Goal: Transaction & Acquisition: Purchase product/service

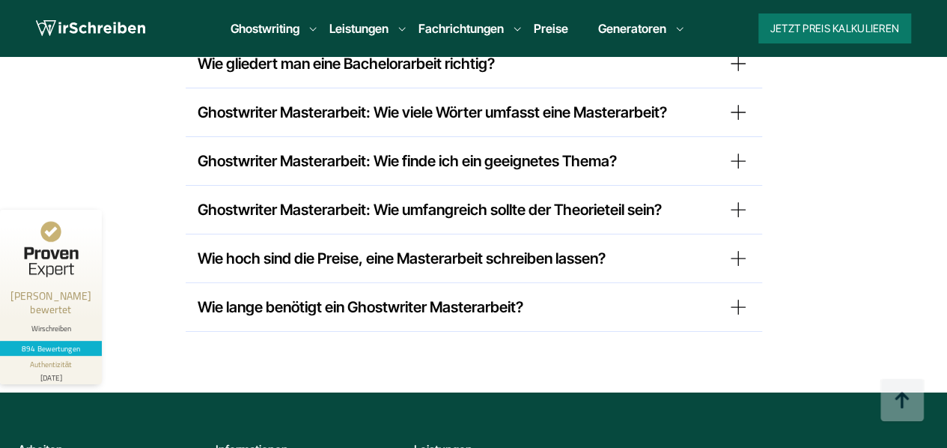
scroll to position [13175, 0]
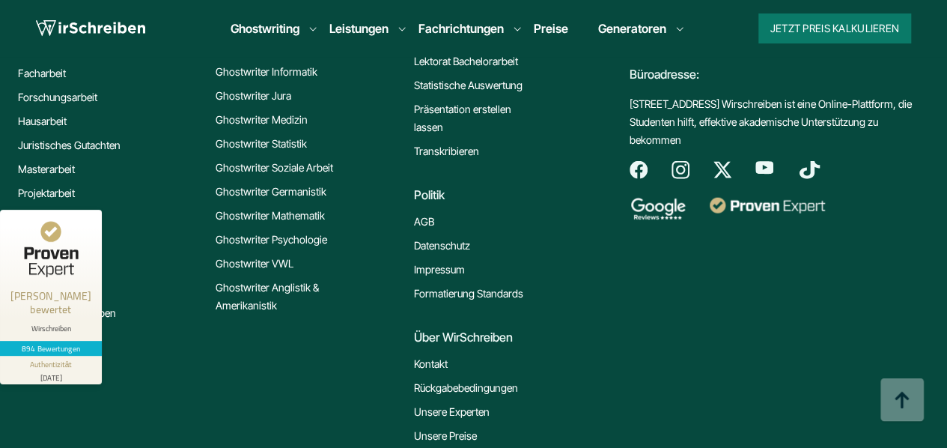
click at [447, 261] on link "Impressum" at bounding box center [439, 270] width 51 height 18
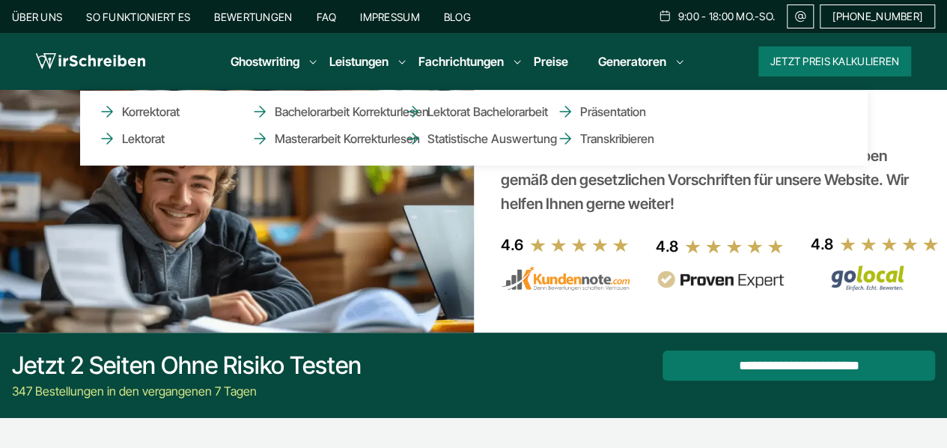
click at [386, 70] on li "Leistungen Korrektorat Lektorat Bachelorarbeit Korrekturlesen Masterarbeit Korr…" at bounding box center [358, 61] width 59 height 18
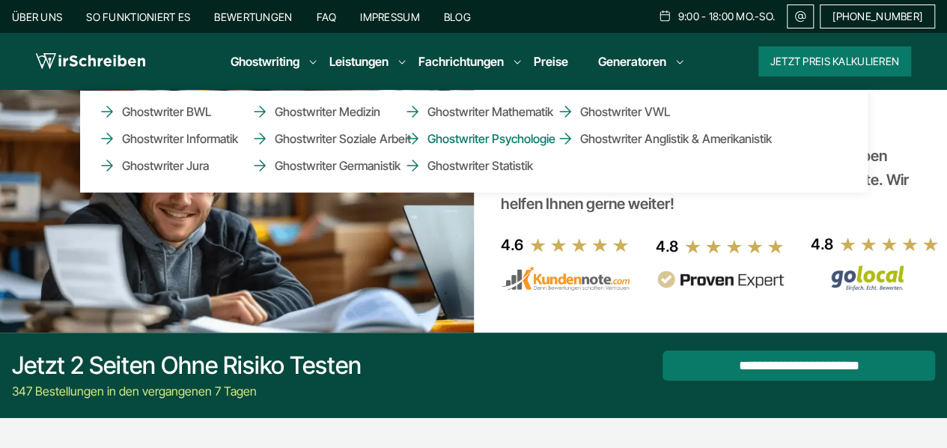
click at [458, 134] on link "Ghostwriter Psychologie" at bounding box center [478, 139] width 150 height 18
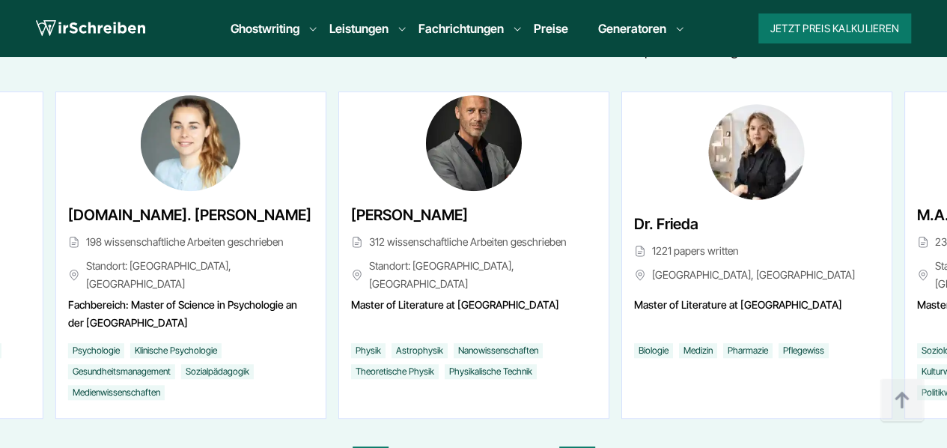
scroll to position [6050, 0]
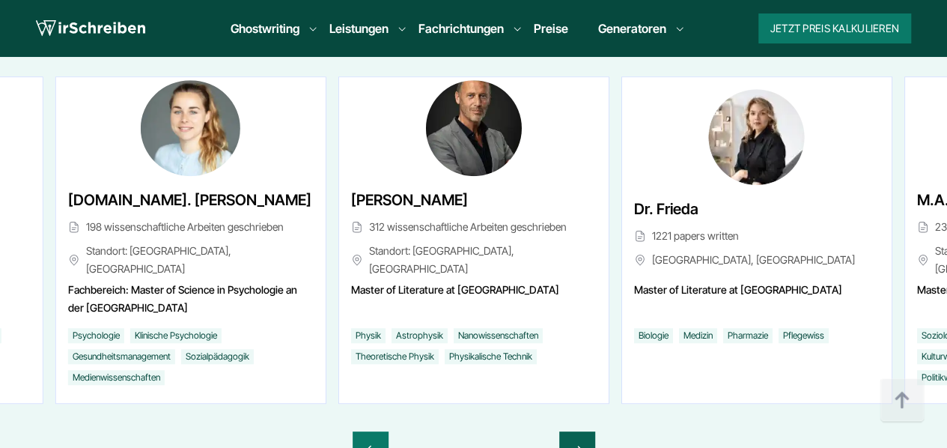
click at [588, 431] on div "Next slide" at bounding box center [577, 449] width 36 height 36
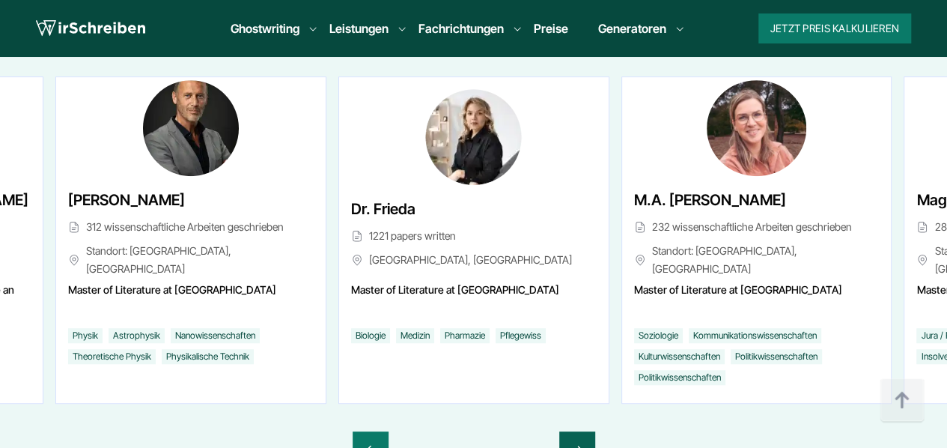
click at [588, 431] on div "Next slide" at bounding box center [577, 449] width 36 height 36
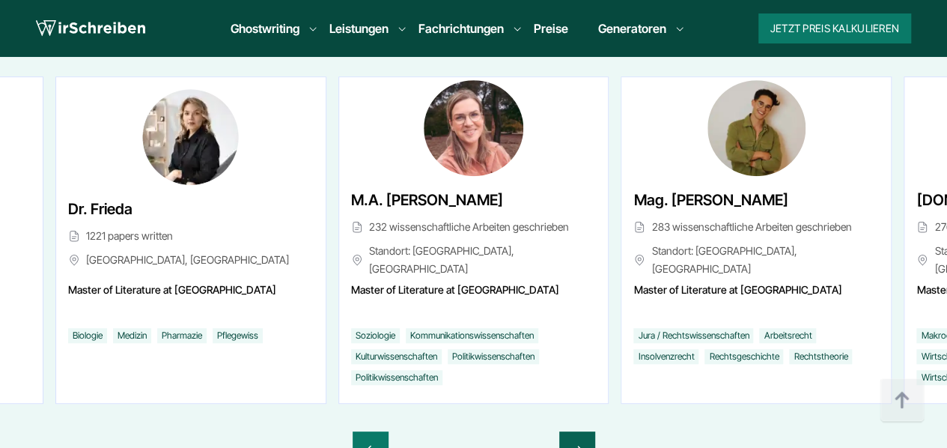
click at [588, 431] on div "Next slide" at bounding box center [577, 449] width 36 height 36
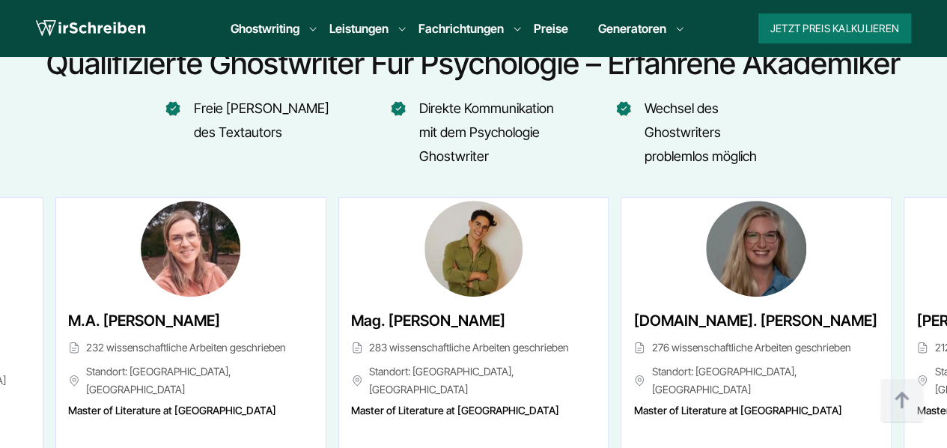
scroll to position [5930, 0]
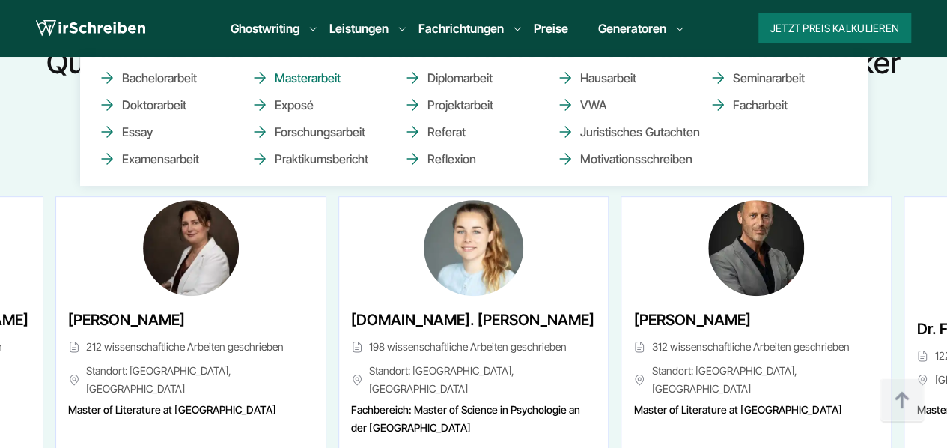
click at [302, 73] on link "Masterarbeit" at bounding box center [326, 78] width 150 height 18
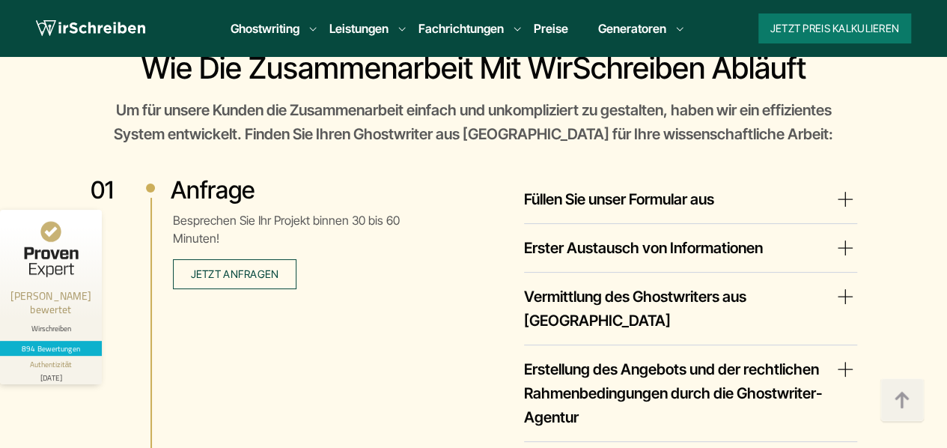
scroll to position [2667, 0]
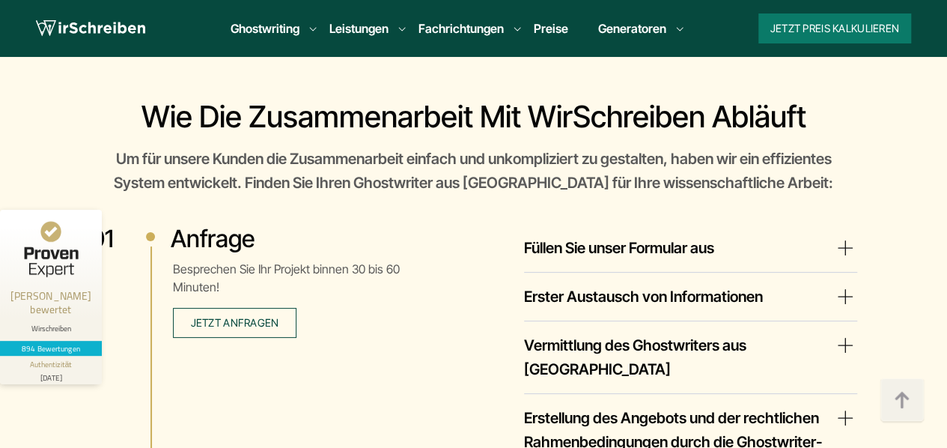
click at [849, 333] on summary "Vermittlung des Ghostwriters aus Österreich" at bounding box center [690, 357] width 333 height 48
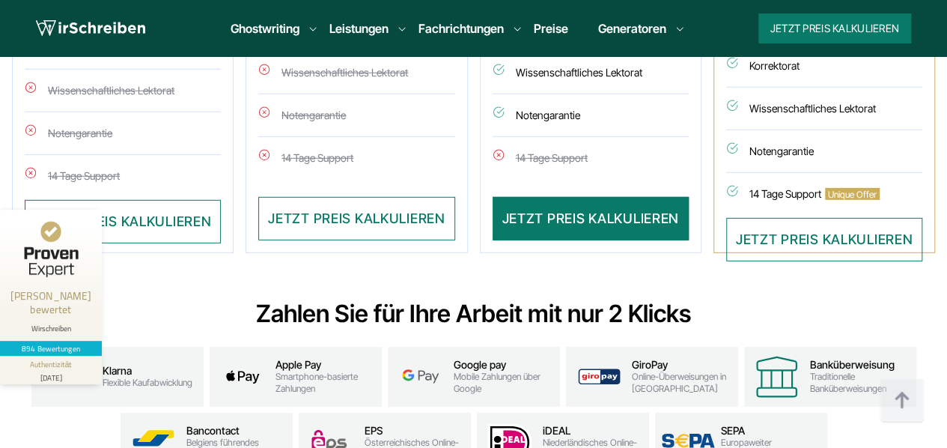
scroll to position [4912, 0]
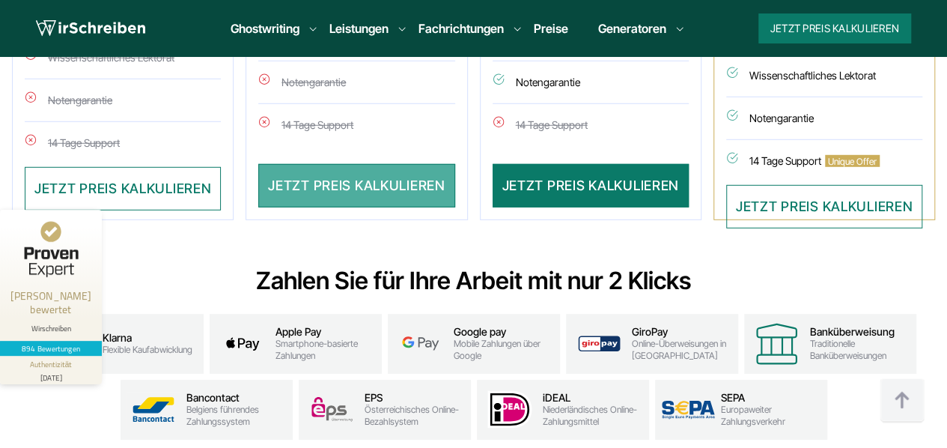
click at [388, 164] on button "JETZT PREIS KALKULIEREN" at bounding box center [356, 185] width 196 height 43
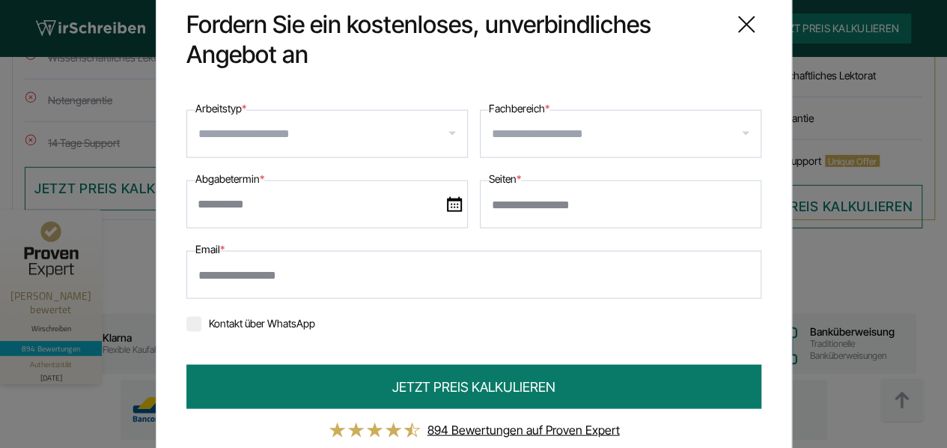
click at [741, 135] on input "Fachbereich *" at bounding box center [626, 134] width 269 height 24
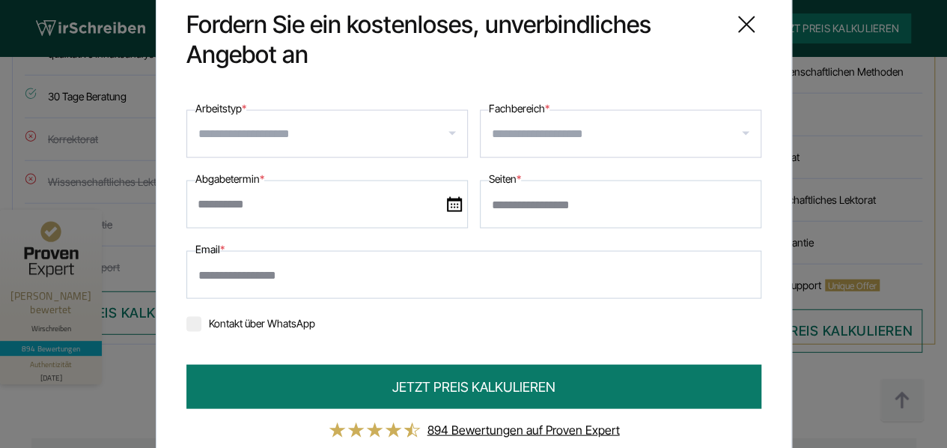
scroll to position [4804, 0]
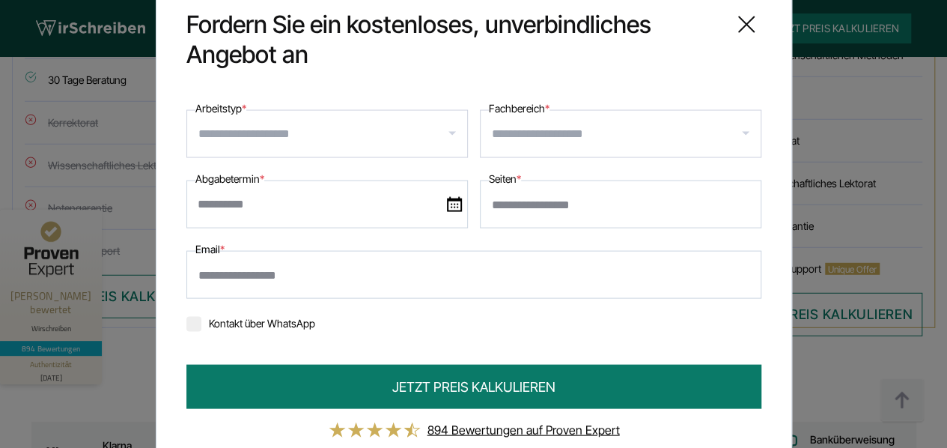
click at [340, 132] on input "Arbeitstyp *" at bounding box center [332, 134] width 269 height 24
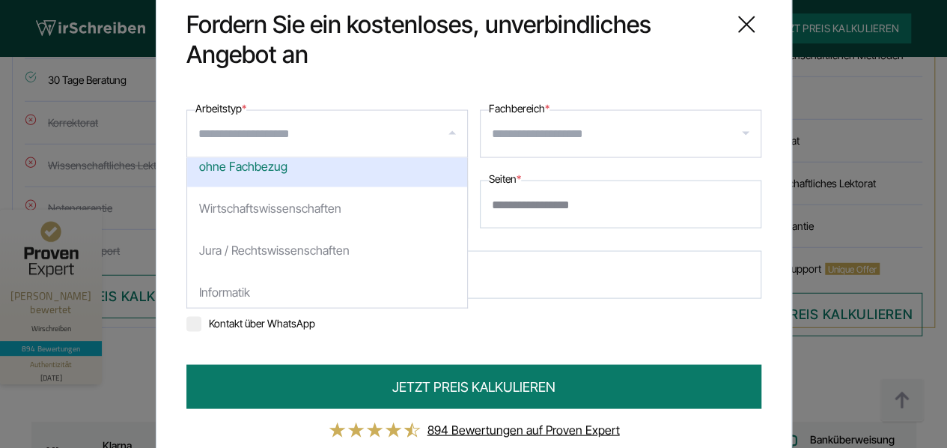
scroll to position [0, 0]
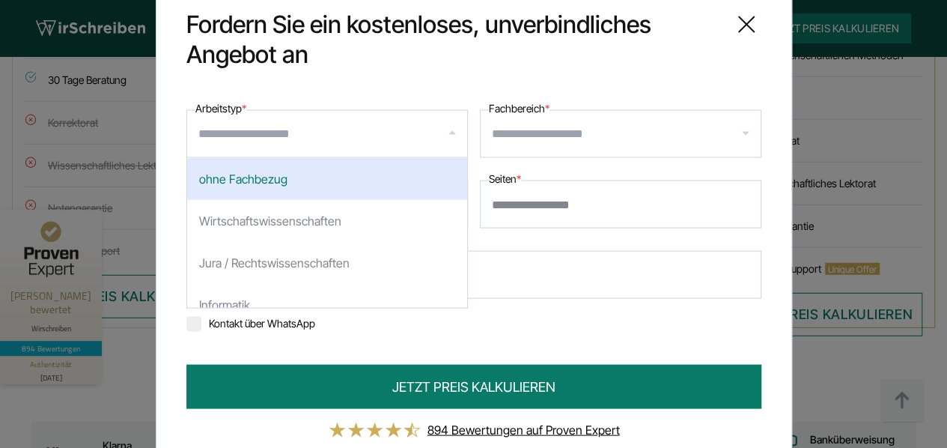
click at [207, 130] on input "Arbeitstyp *" at bounding box center [332, 134] width 269 height 24
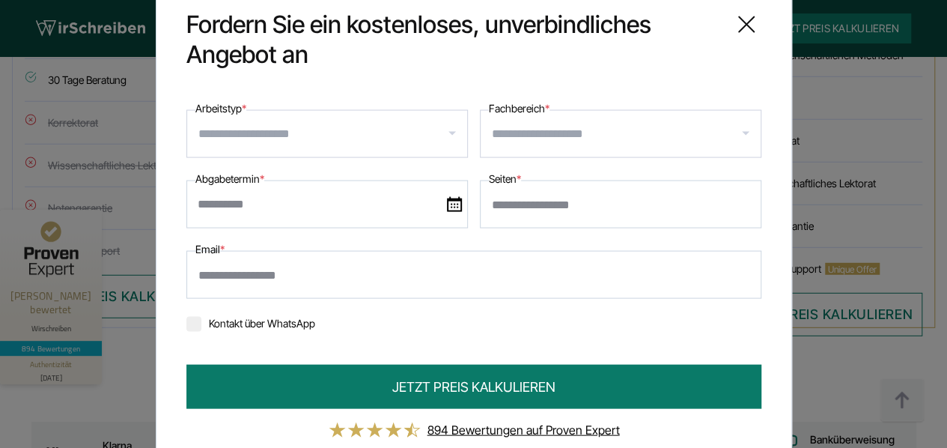
click at [446, 130] on input "Arbeitstyp *" at bounding box center [332, 134] width 269 height 24
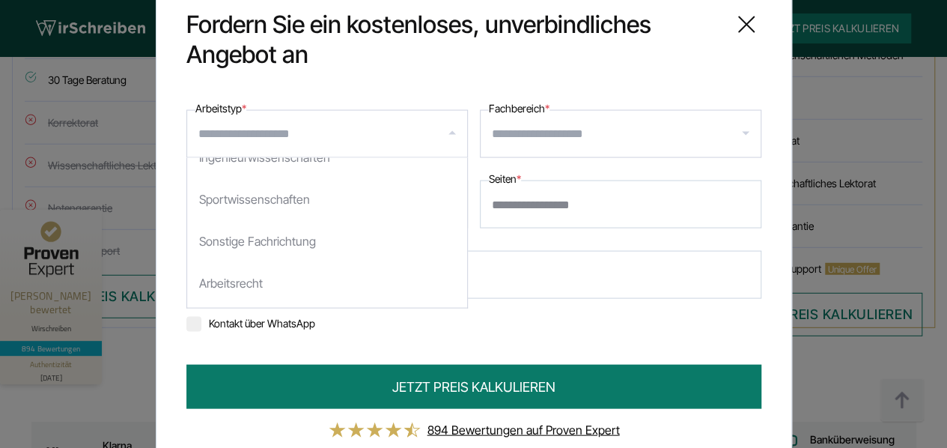
scroll to position [391, 0]
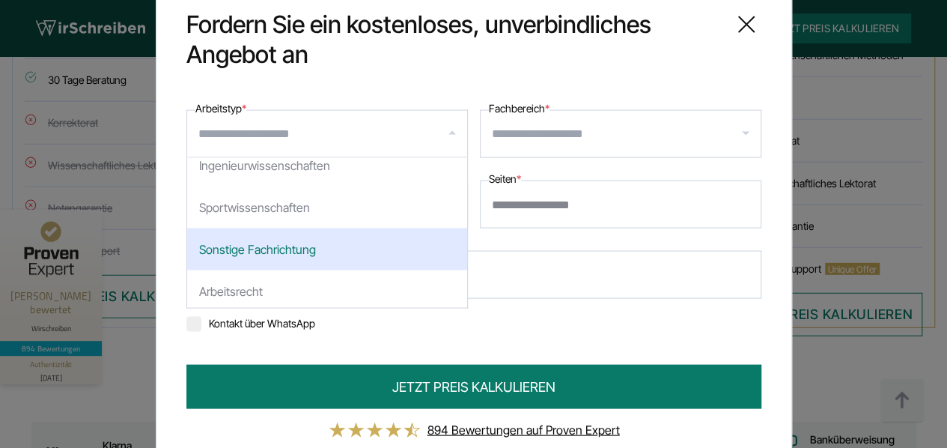
click at [335, 252] on div "Sonstige Fachrichtung" at bounding box center [327, 249] width 280 height 42
select select "**"
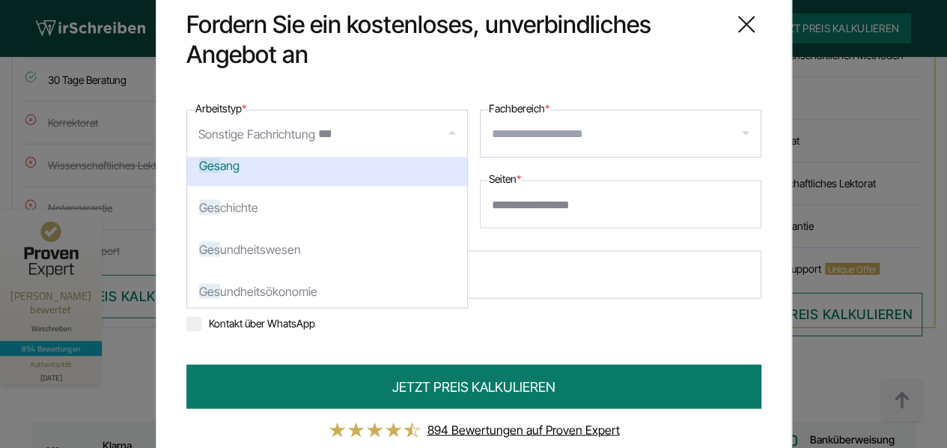
scroll to position [0, 0]
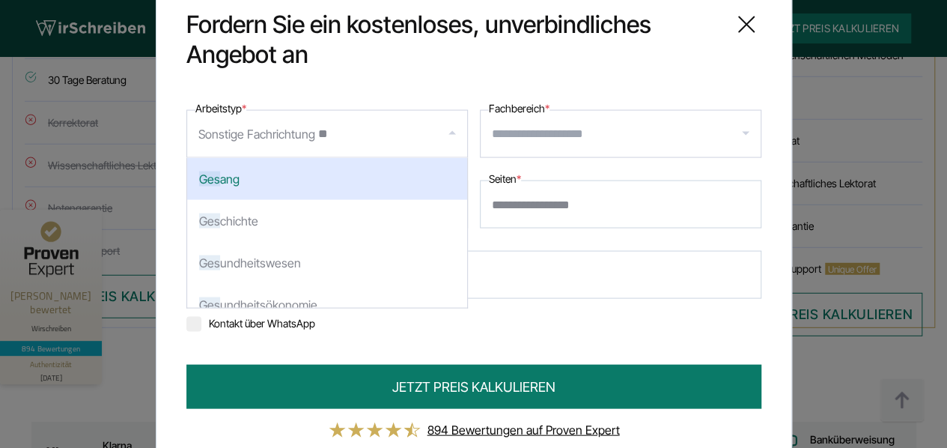
type input "*"
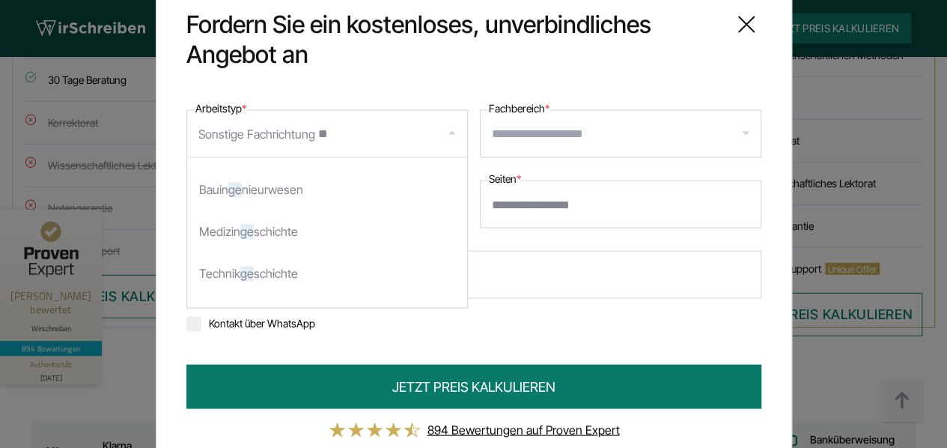
type input "*"
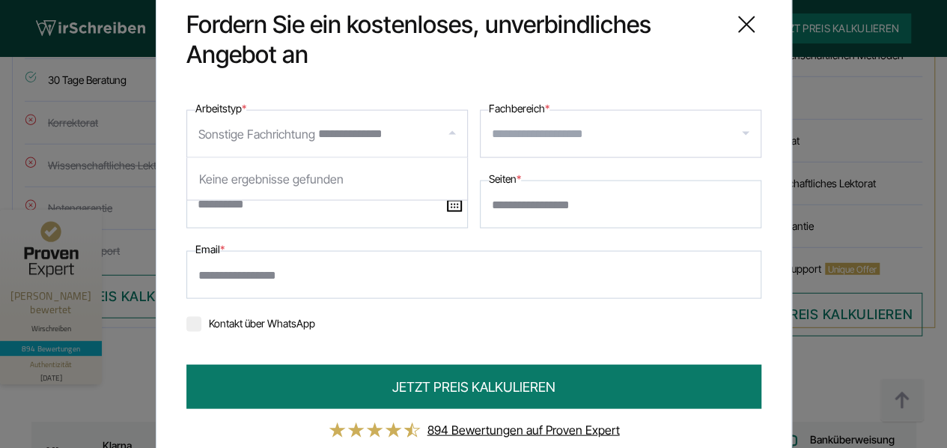
type input "**********"
click at [508, 138] on input "Fachbereich *" at bounding box center [626, 134] width 269 height 24
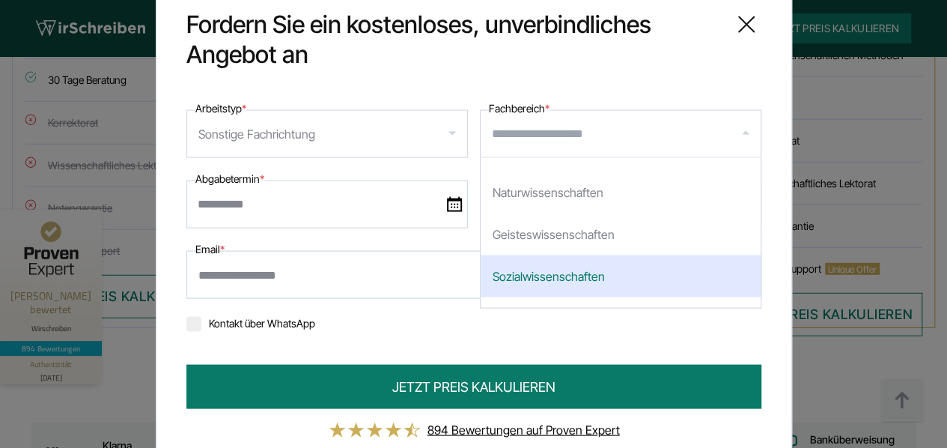
drag, startPoint x: 603, startPoint y: 132, endPoint x: 702, endPoint y: 225, distance: 135.1
click at [702, 158] on div "ohne Fachbezug Wirtschaftswissenschaften Jura / Rechtswissenschaften Informatik…" at bounding box center [620, 134] width 281 height 48
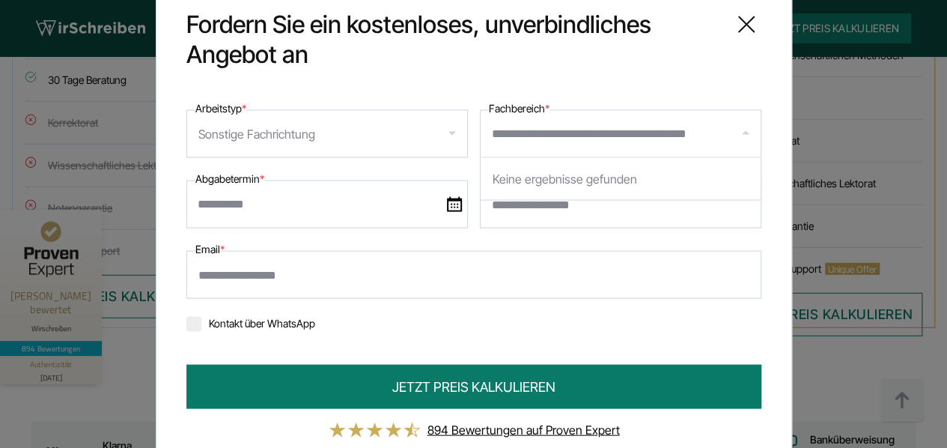
type input "**********"
click at [451, 209] on img at bounding box center [454, 204] width 15 height 15
click at [451, 209] on input "text" at bounding box center [326, 204] width 281 height 48
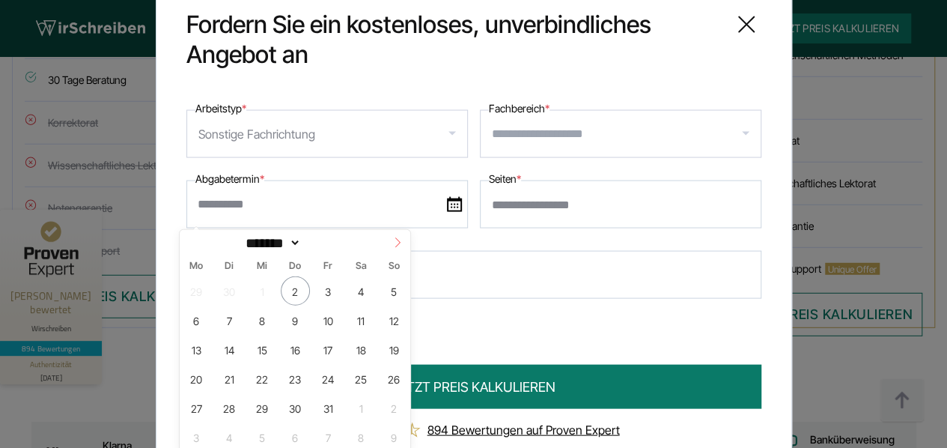
click at [398, 241] on icon at bounding box center [397, 242] width 10 height 10
select select "**"
click at [360, 345] on span "20" at bounding box center [361, 349] width 29 height 29
type input "**********"
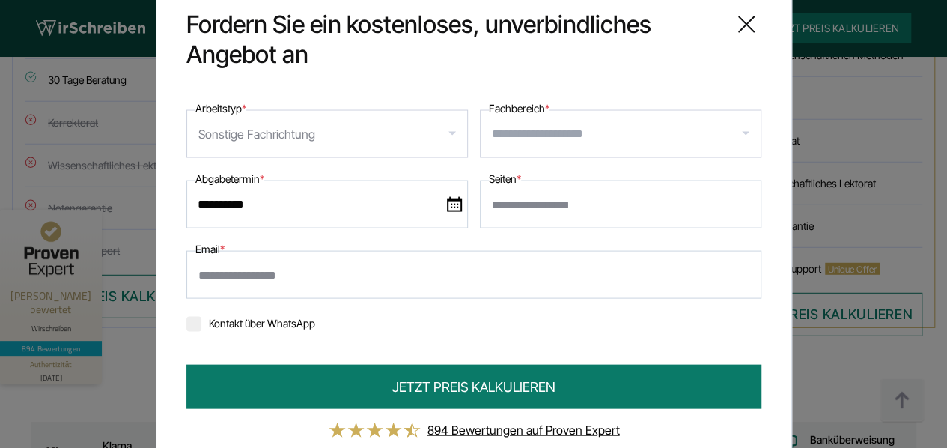
click at [501, 201] on input "Seiten *" at bounding box center [620, 204] width 281 height 48
type input "**"
click at [487, 278] on input "Email *" at bounding box center [473, 275] width 575 height 48
type input "**********"
click at [445, 133] on div "Sonstige Fachrichtung" at bounding box center [326, 134] width 281 height 48
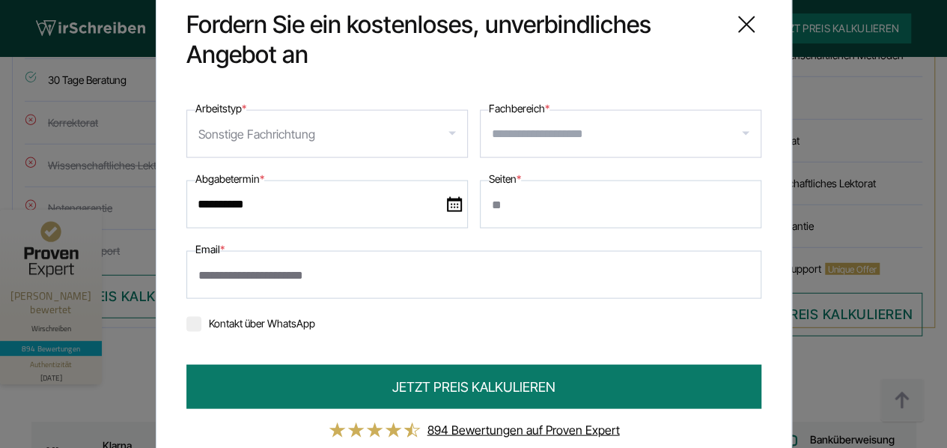
scroll to position [353, 0]
click at [739, 131] on div at bounding box center [620, 134] width 281 height 48
click at [448, 138] on div "Sonstige Fachrichtung" at bounding box center [326, 134] width 281 height 48
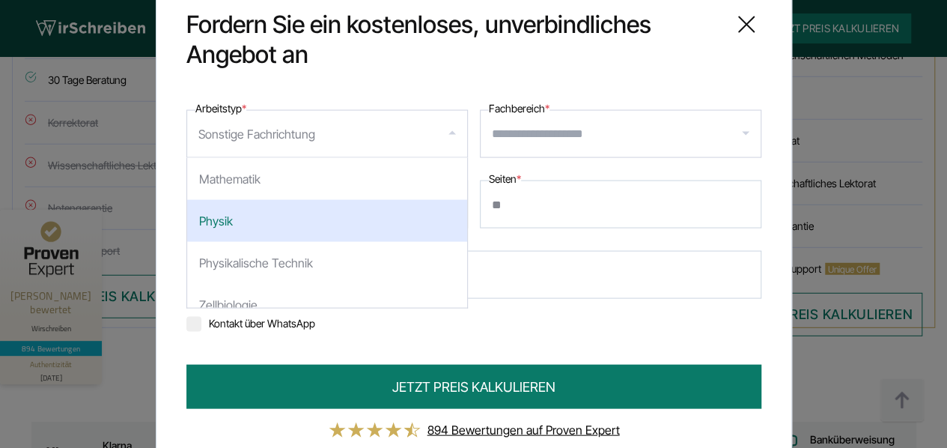
scroll to position [1946, 0]
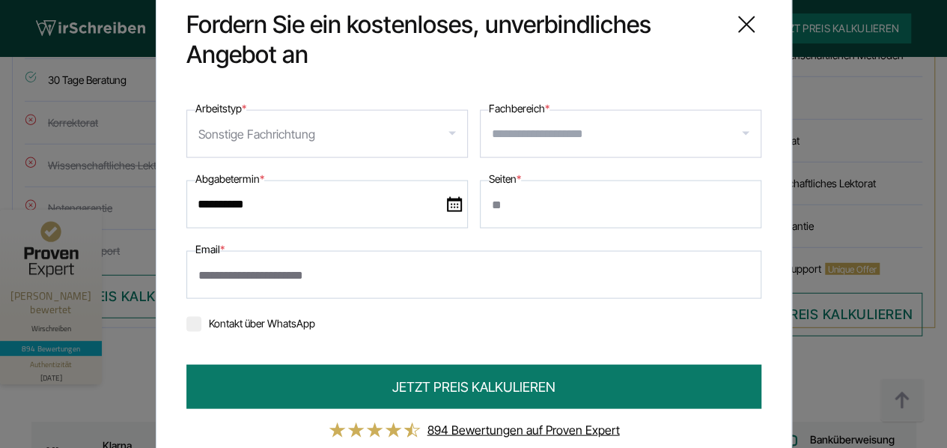
click at [782, 230] on div "**********" at bounding box center [474, 224] width 636 height 490
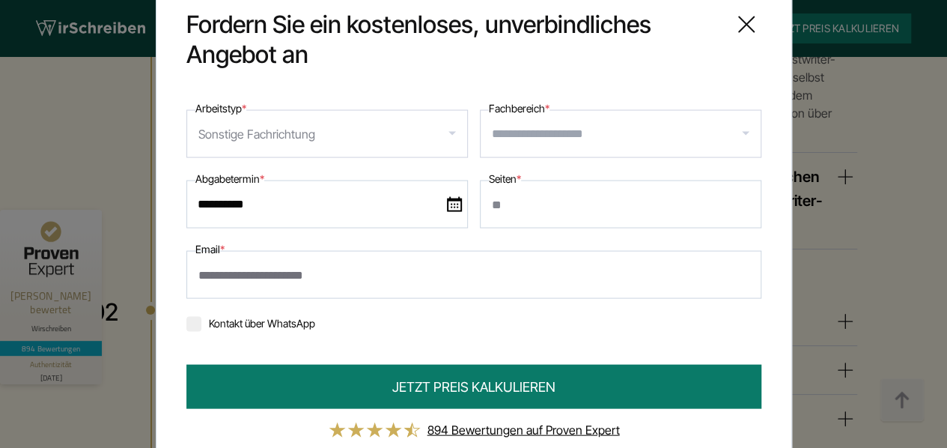
scroll to position [3023, 0]
click at [743, 130] on input "Fachbereich *" at bounding box center [626, 134] width 269 height 24
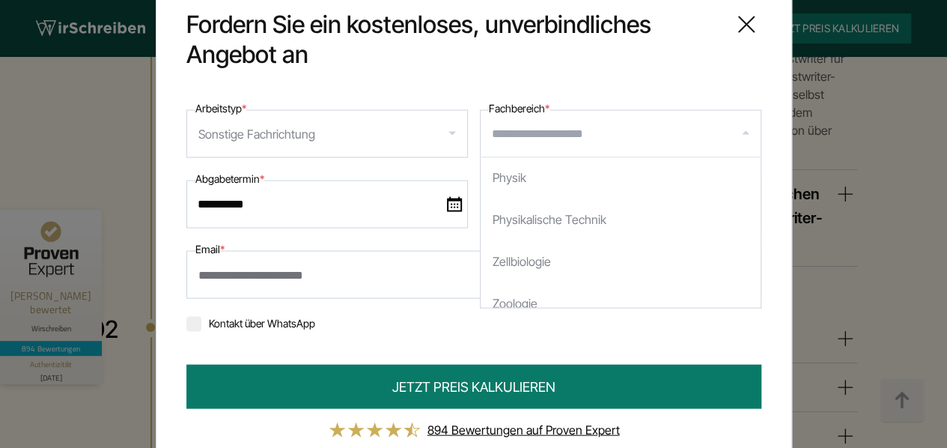
scroll to position [1946, 0]
click at [739, 23] on icon at bounding box center [746, 24] width 15 height 15
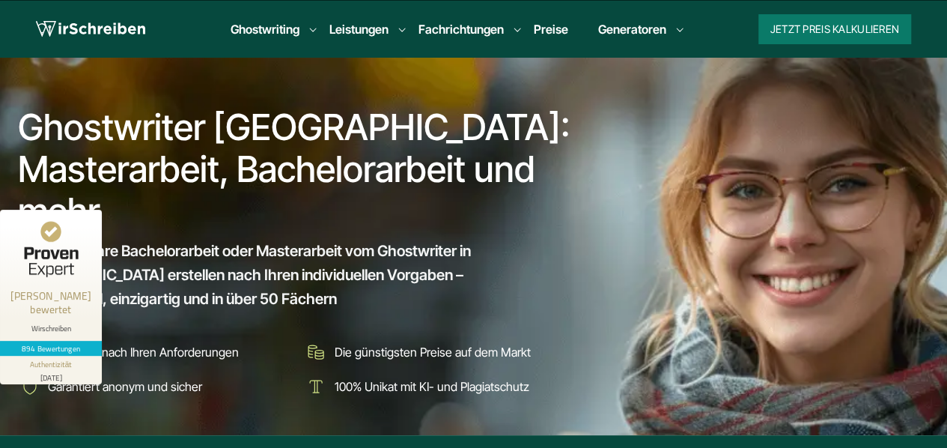
scroll to position [0, 0]
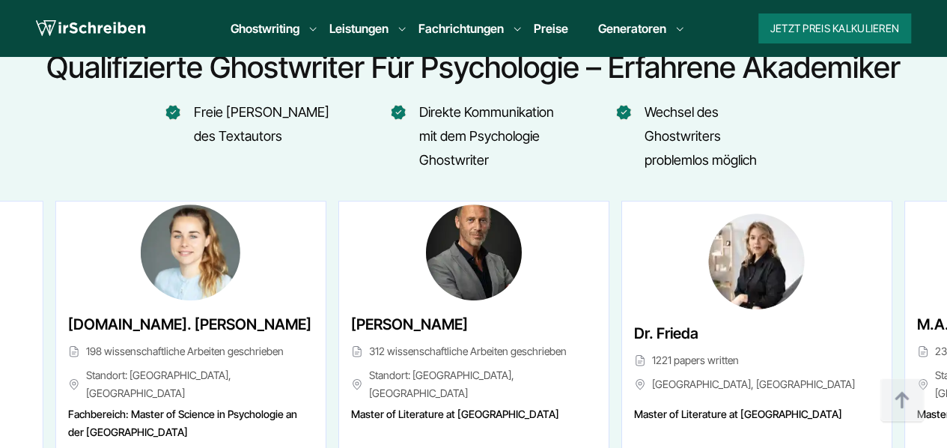
scroll to position [5930, 0]
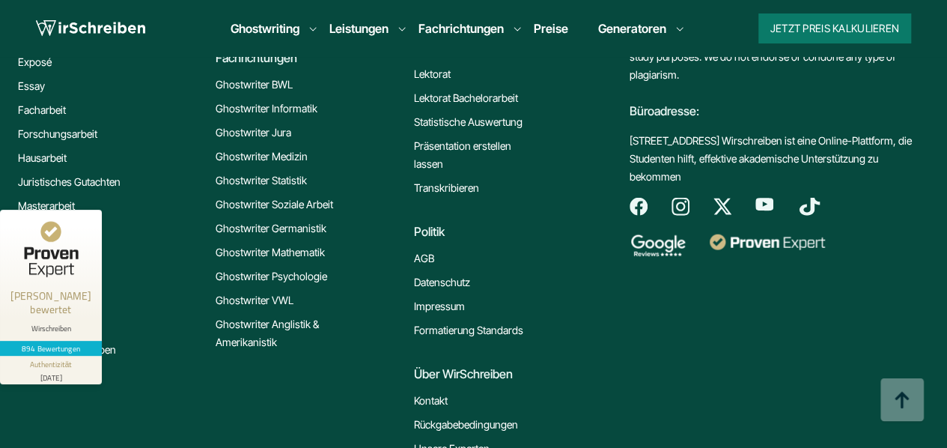
scroll to position [13175, 0]
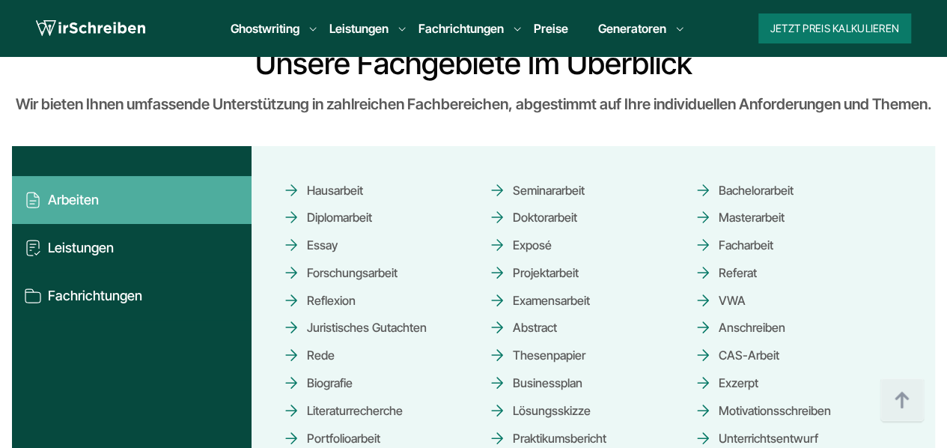
scroll to position [4914, 0]
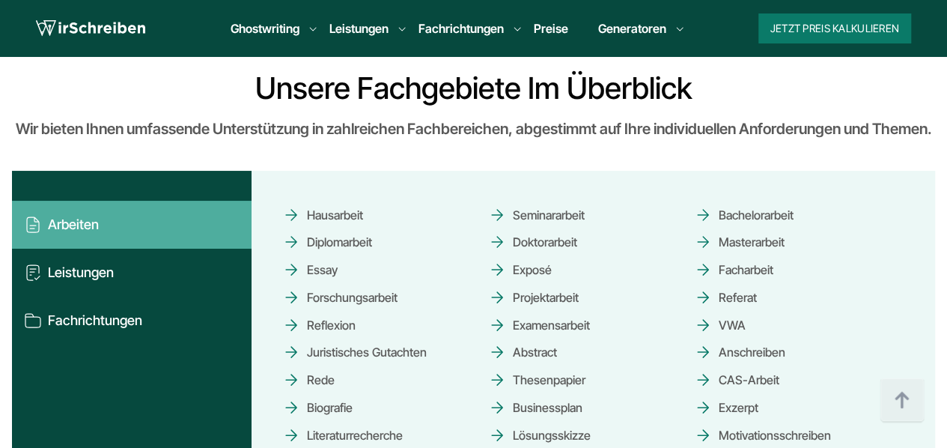
click at [744, 229] on link "Masterarbeit" at bounding box center [739, 242] width 91 height 26
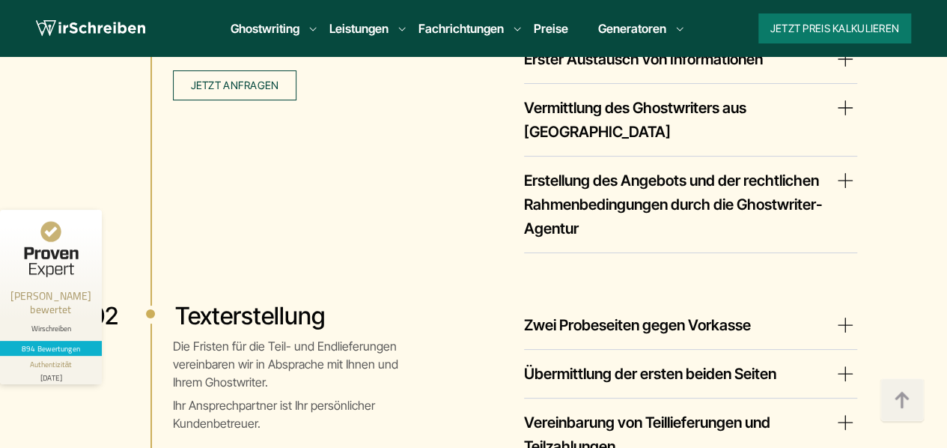
scroll to position [2757, 0]
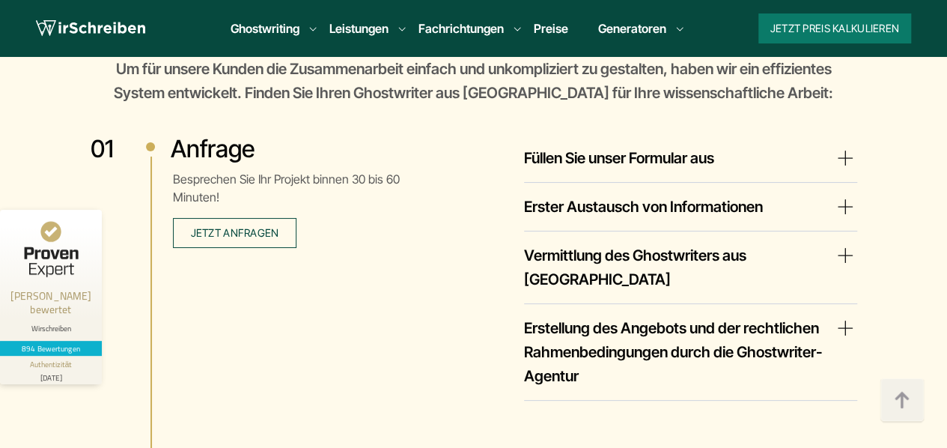
click at [850, 195] on summary "Erster Austausch von Informationen" at bounding box center [690, 207] width 333 height 24
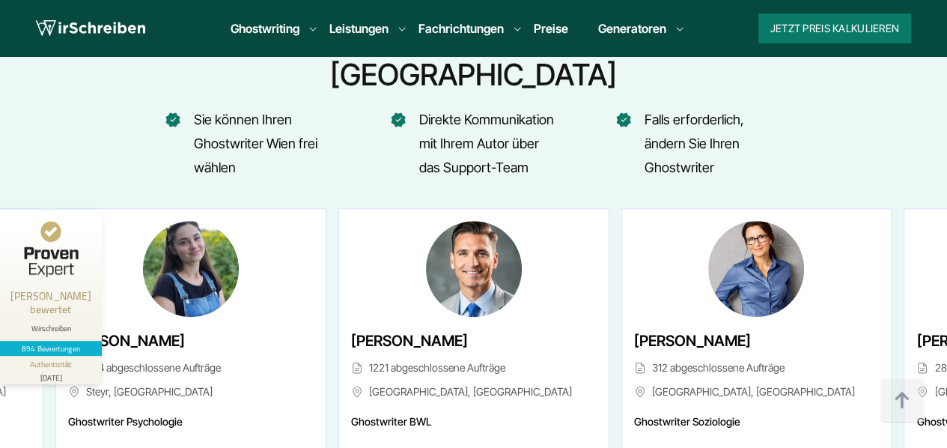
scroll to position [6096, 0]
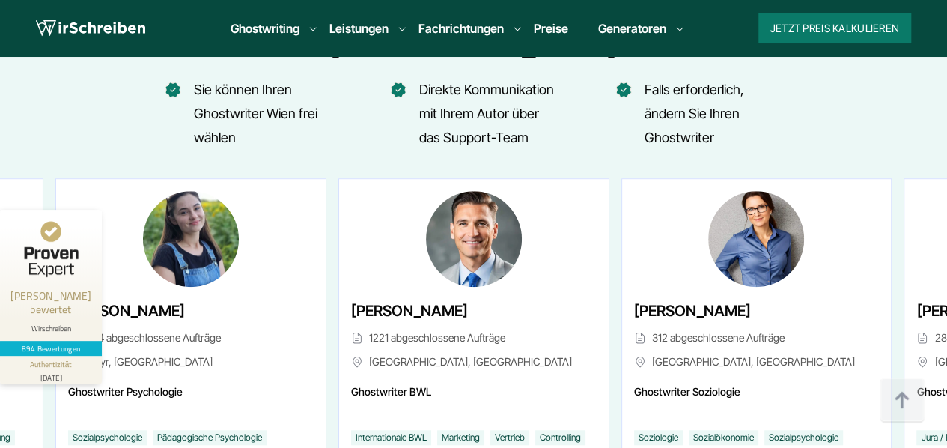
click at [184, 191] on img "46 / 46" at bounding box center [191, 239] width 96 height 96
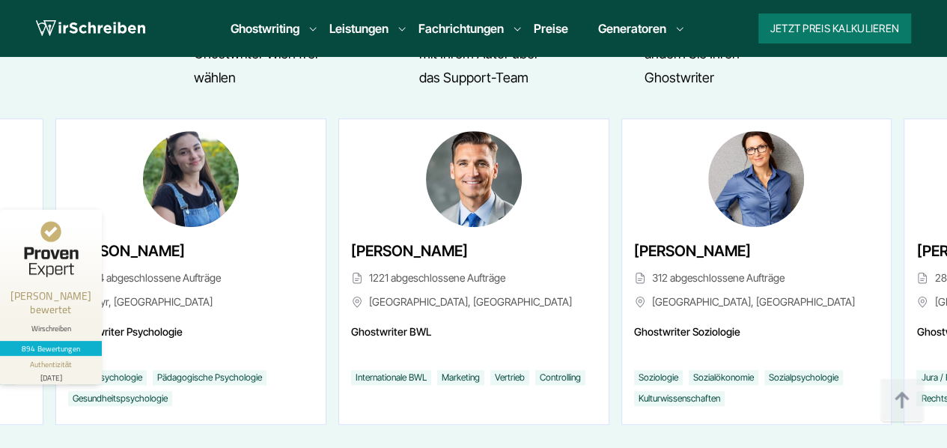
scroll to position [6185, 0]
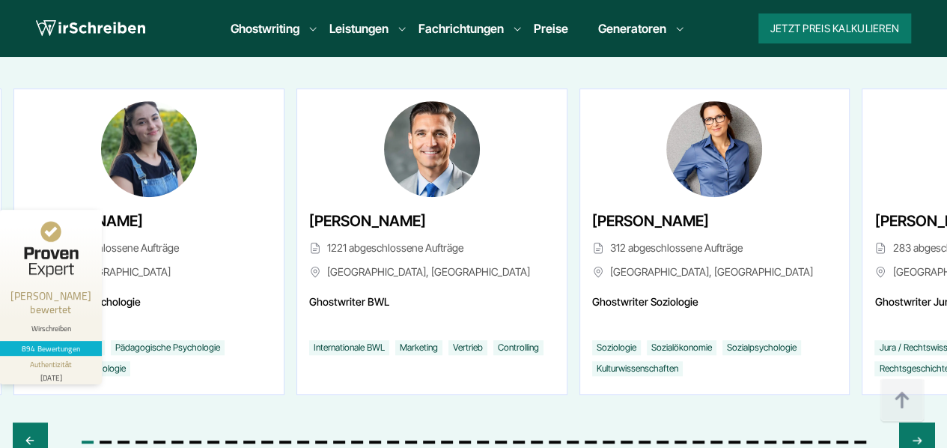
click at [166, 209] on div "[PERSON_NAME] 244 abgeschlossene Aufträge Steyr, [GEOGRAPHIC_DATA]" at bounding box center [149, 248] width 246 height 78
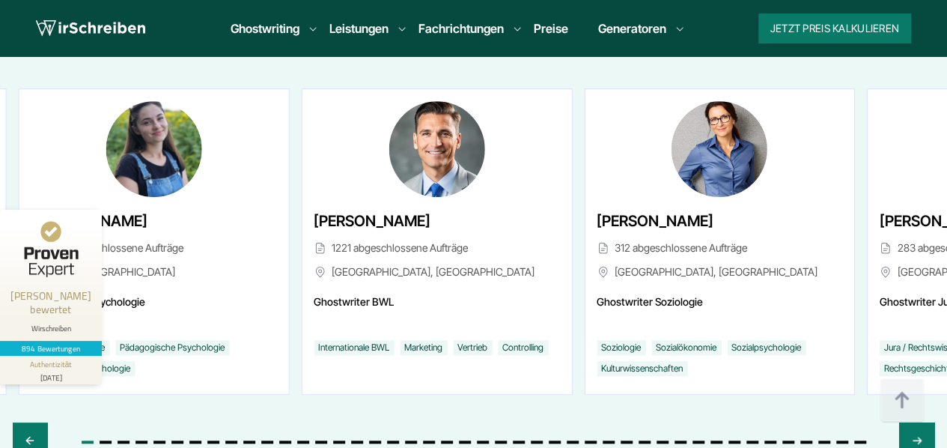
click at [147, 209] on span "[PERSON_NAME]" at bounding box center [89, 221] width 117 height 24
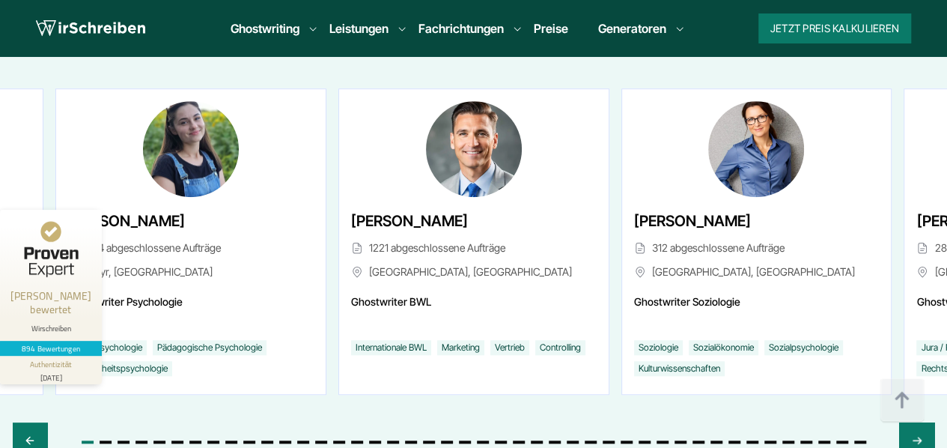
click at [173, 209] on div "[PERSON_NAME] 244 abgeschlossene Aufträge Steyr, [GEOGRAPHIC_DATA]" at bounding box center [191, 248] width 246 height 78
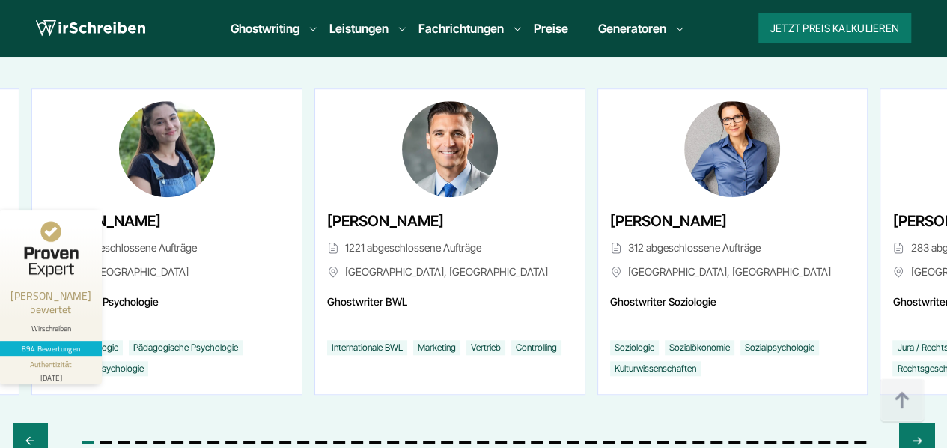
click at [144, 209] on div "[PERSON_NAME] 244 abgeschlossene Aufträge Steyr, [GEOGRAPHIC_DATA]" at bounding box center [167, 248] width 246 height 78
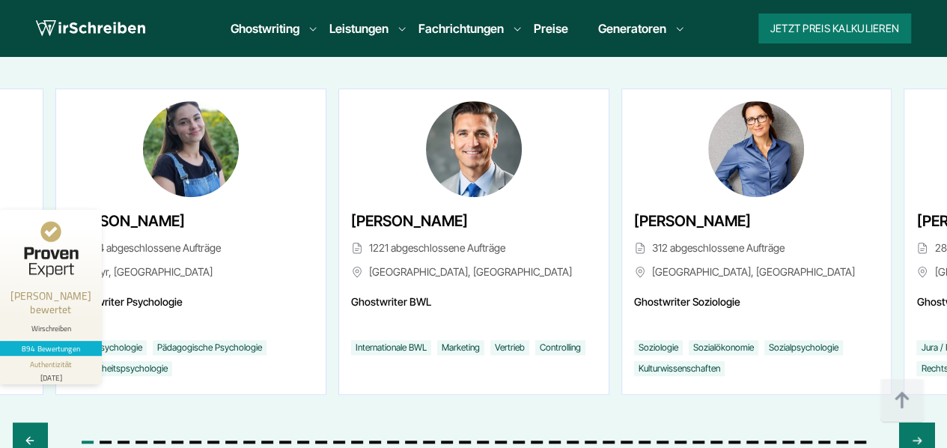
click at [68, 209] on span "[PERSON_NAME]" at bounding box center [126, 221] width 117 height 24
click at [169, 209] on div "[PERSON_NAME] 244 abgeschlossene Aufträge Steyr, [GEOGRAPHIC_DATA]" at bounding box center [191, 248] width 246 height 78
click at [923, 422] on div "Next slide" at bounding box center [916, 440] width 35 height 36
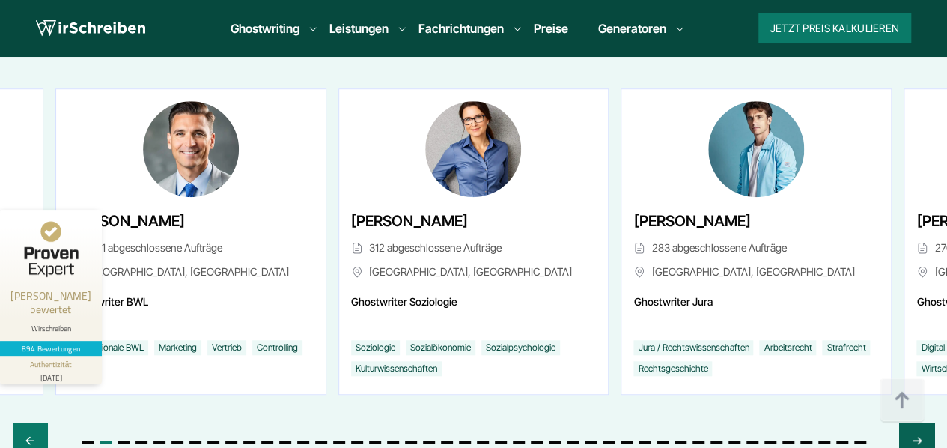
click at [923, 422] on div "Next slide" at bounding box center [916, 440] width 35 height 36
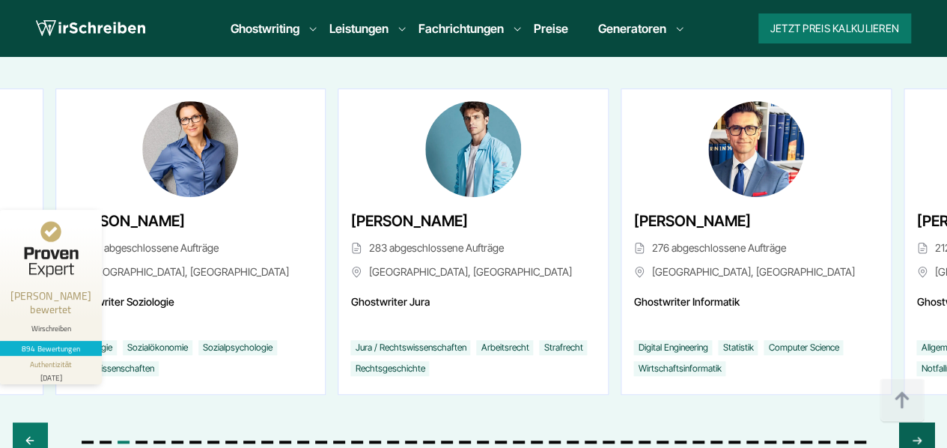
click at [923, 422] on div "Next slide" at bounding box center [916, 440] width 35 height 36
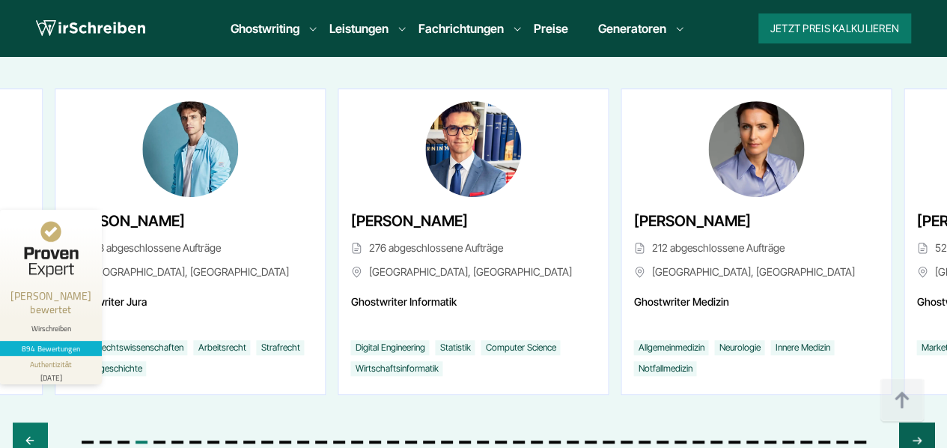
click at [923, 422] on div "Next slide" at bounding box center [916, 440] width 35 height 36
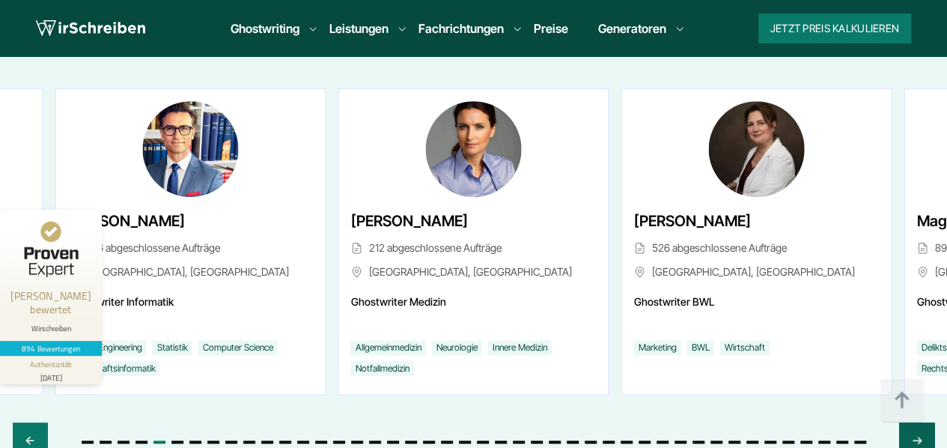
click at [923, 422] on div "Next slide" at bounding box center [916, 440] width 35 height 36
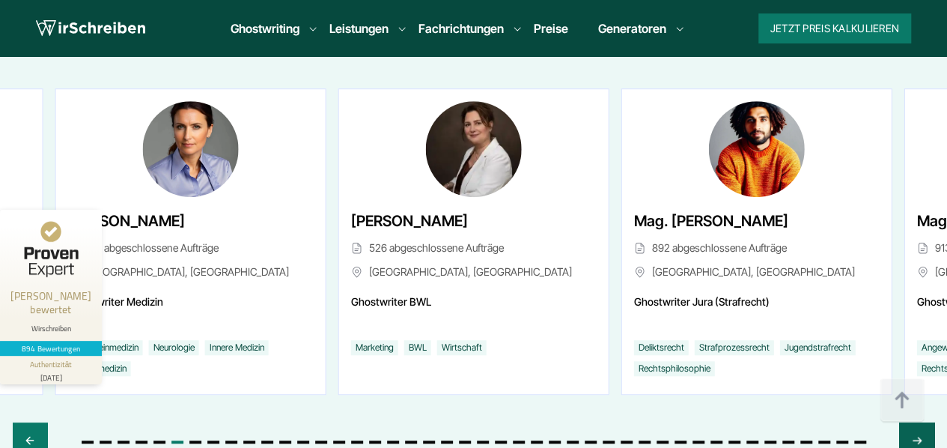
click at [923, 422] on div "Next slide" at bounding box center [916, 440] width 35 height 36
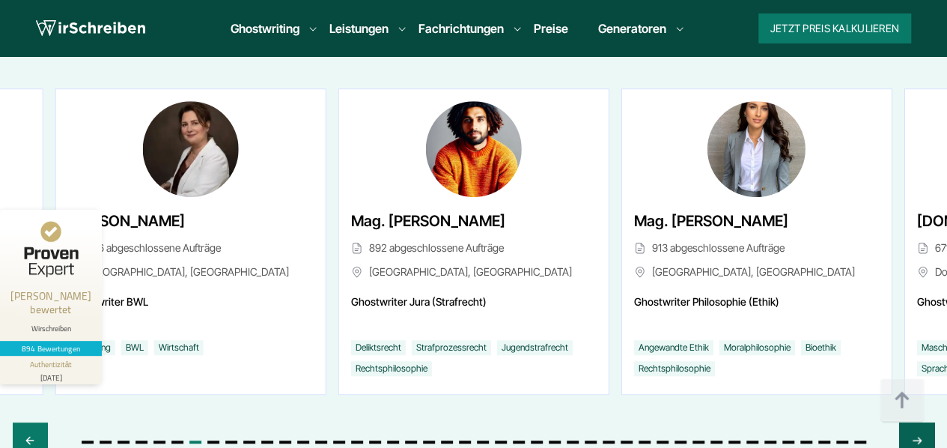
click at [923, 422] on div "Next slide" at bounding box center [916, 440] width 35 height 36
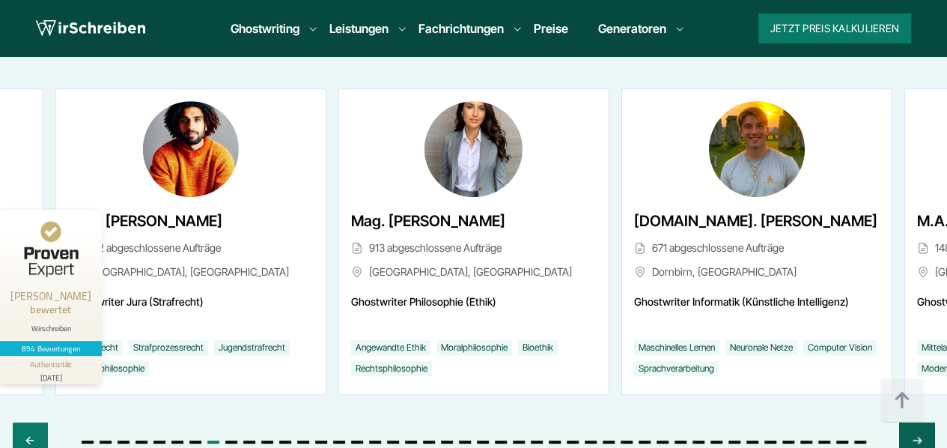
click at [919, 422] on icon "Next slide" at bounding box center [917, 440] width 12 height 36
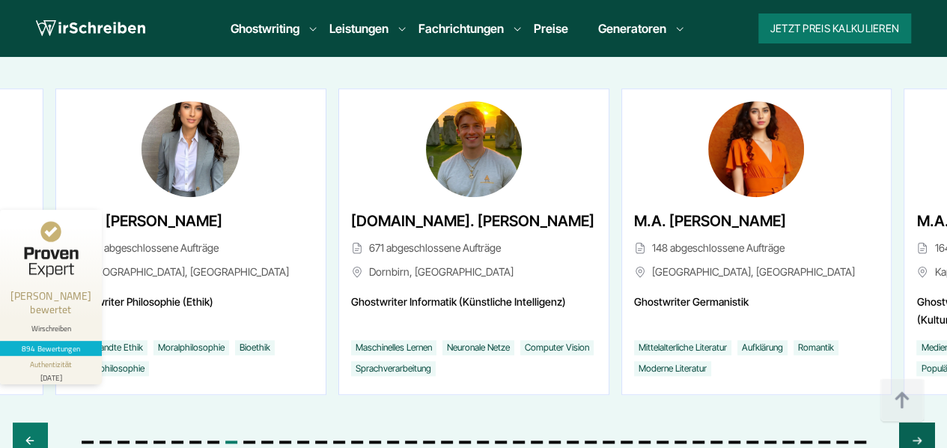
click at [909, 422] on div "Next slide" at bounding box center [916, 440] width 35 height 36
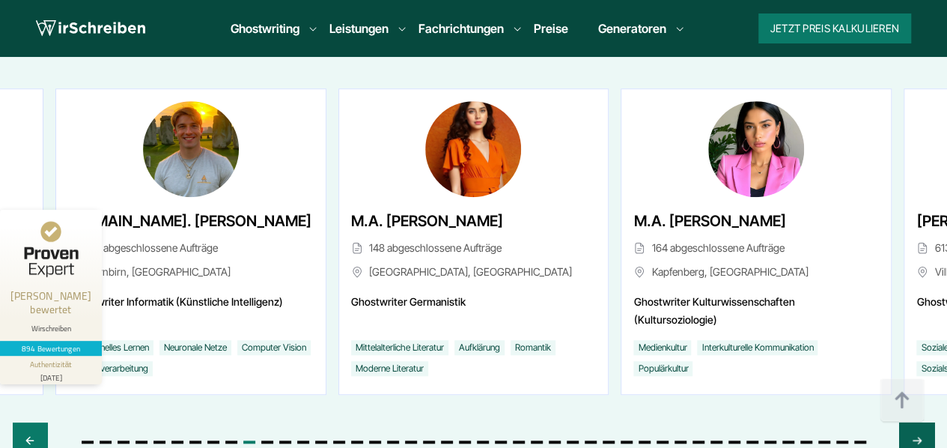
click at [909, 422] on div "Next slide" at bounding box center [916, 440] width 35 height 36
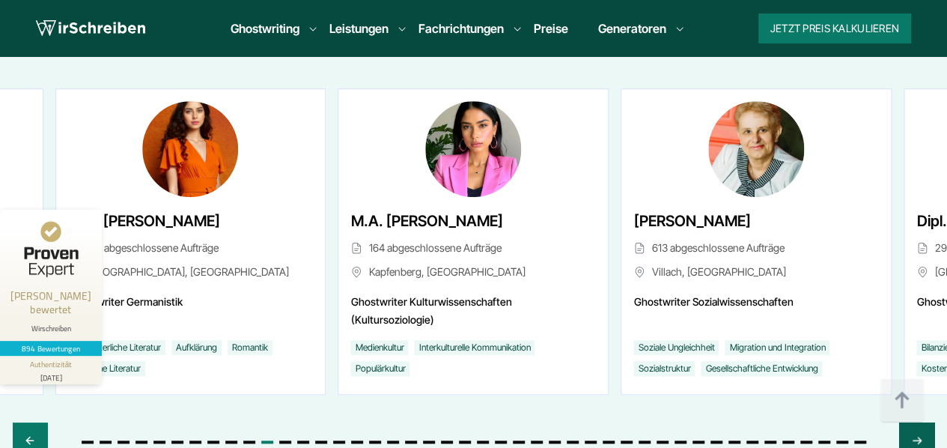
click at [909, 422] on div "Next slide" at bounding box center [916, 440] width 35 height 36
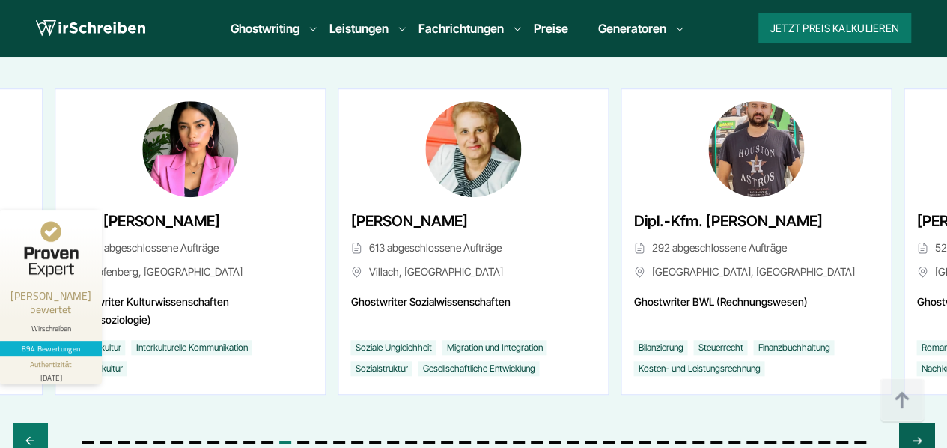
click at [909, 422] on div "Next slide" at bounding box center [916, 440] width 35 height 36
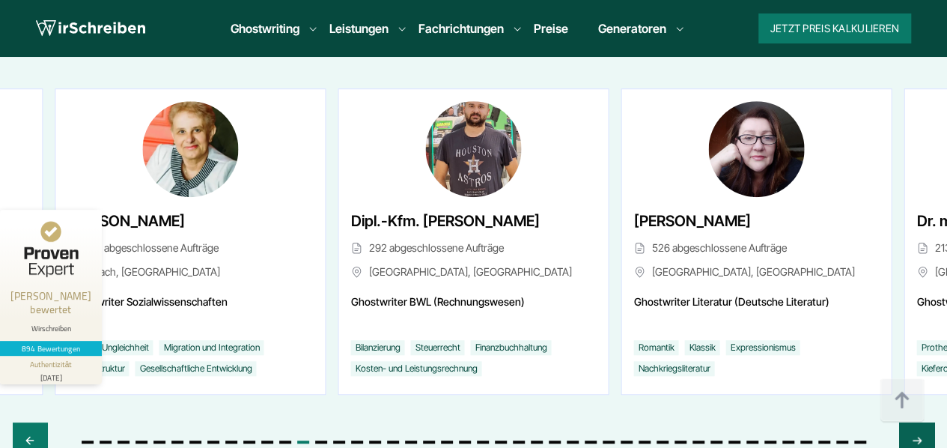
click at [909, 422] on div "Next slide" at bounding box center [916, 440] width 35 height 36
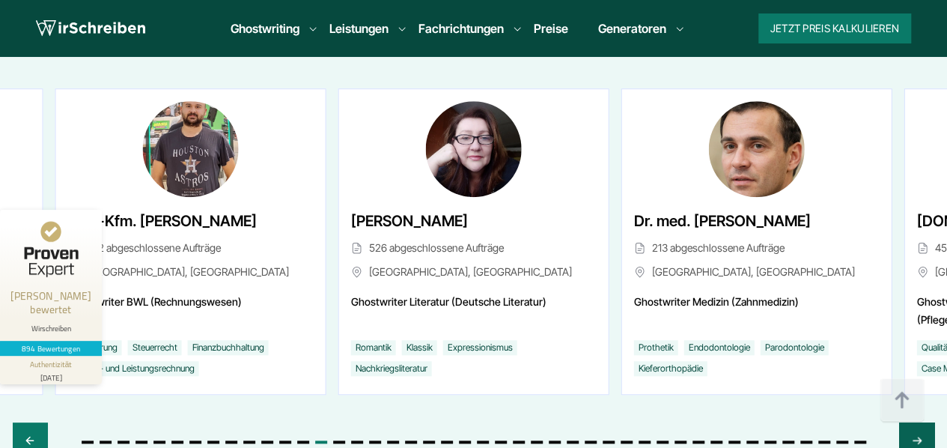
click at [909, 422] on div "Next slide" at bounding box center [916, 440] width 35 height 36
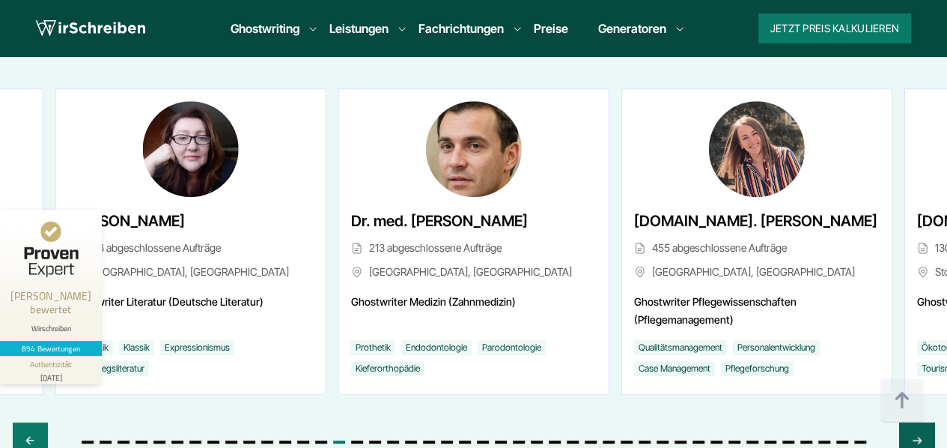
click at [909, 422] on div "Next slide" at bounding box center [916, 440] width 35 height 36
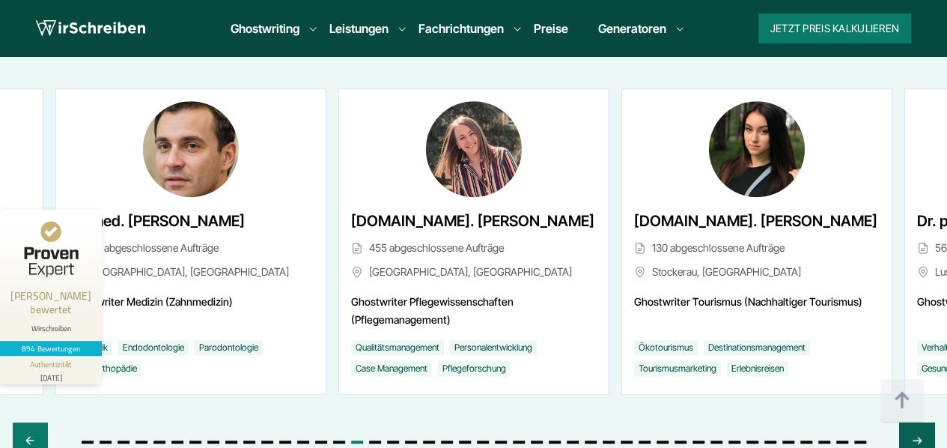
click at [915, 422] on icon "Next slide" at bounding box center [917, 440] width 12 height 36
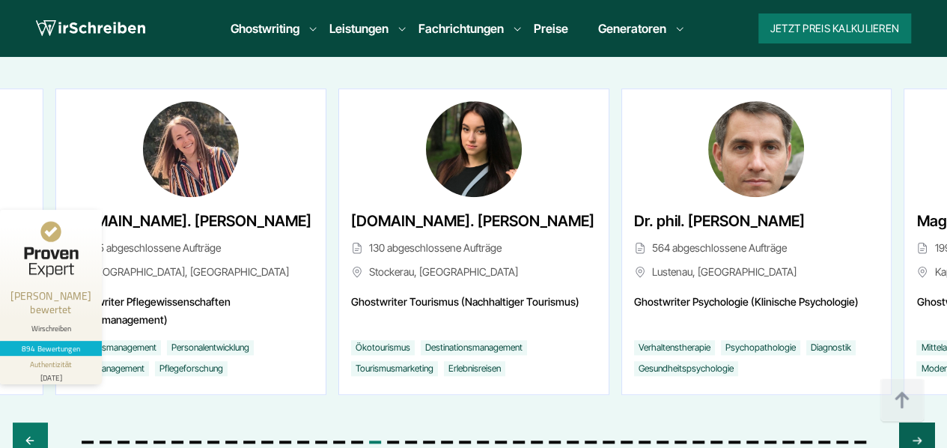
click at [915, 422] on icon "Next slide" at bounding box center [917, 440] width 12 height 36
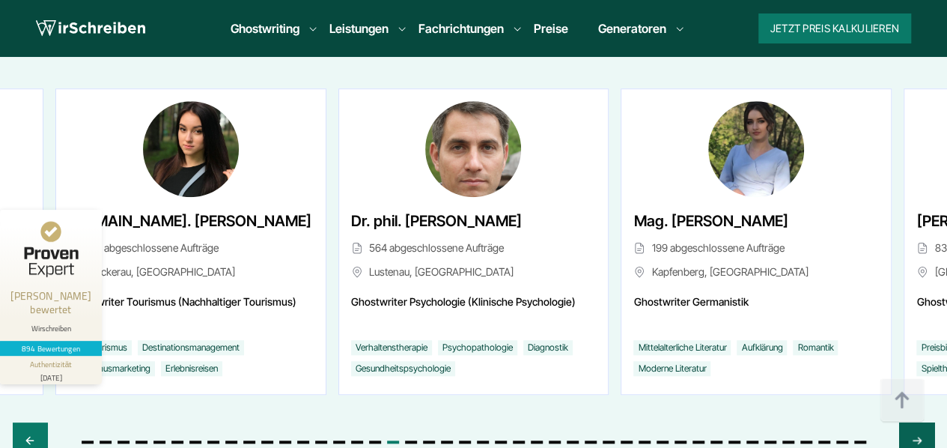
click at [915, 422] on icon "Next slide" at bounding box center [917, 440] width 12 height 36
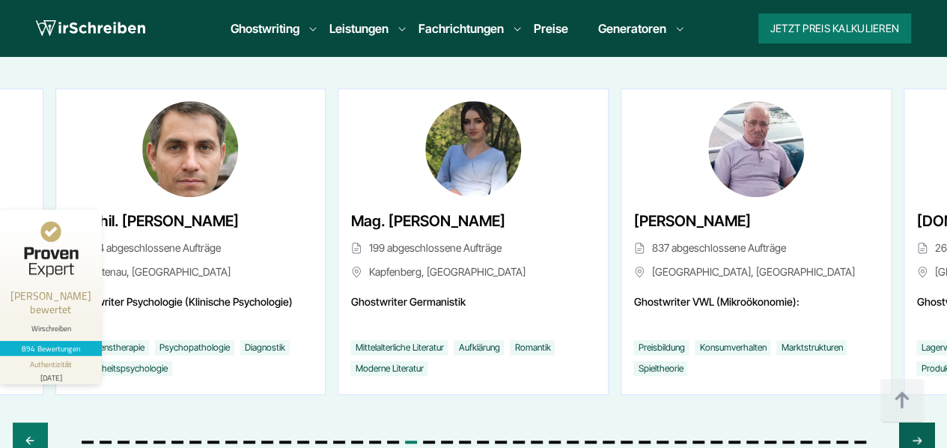
click at [915, 422] on icon "Next slide" at bounding box center [917, 440] width 12 height 36
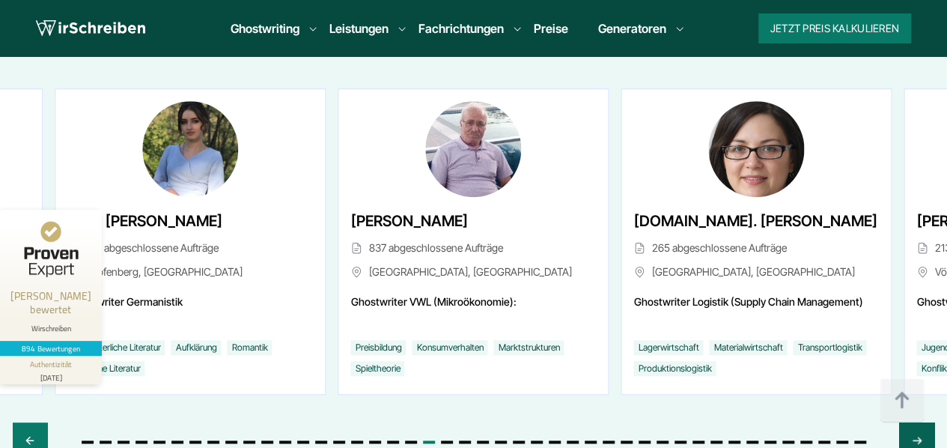
click at [915, 422] on icon "Next slide" at bounding box center [917, 440] width 12 height 36
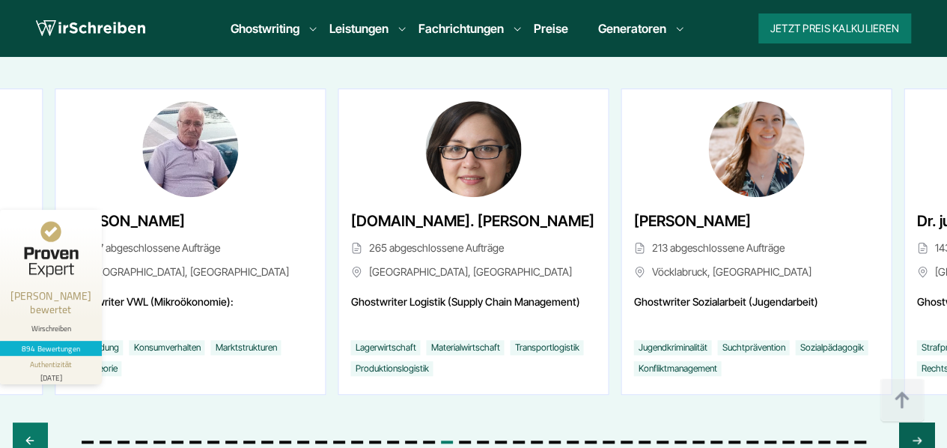
click at [915, 422] on icon "Next slide" at bounding box center [917, 440] width 12 height 36
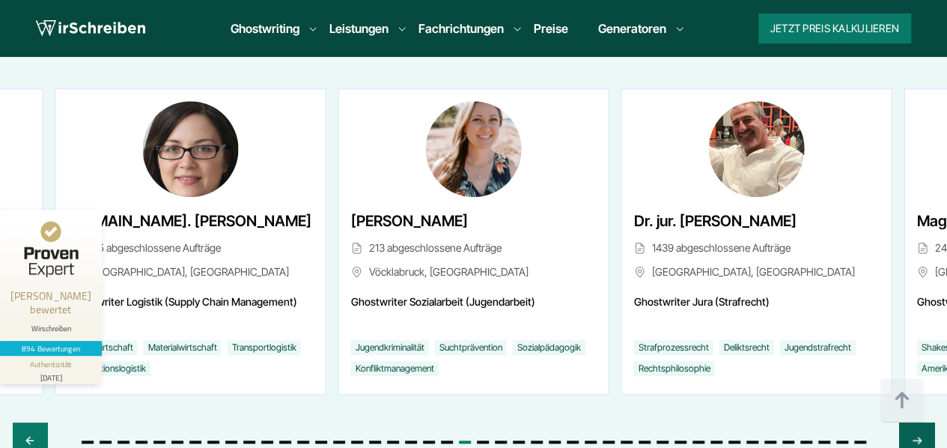
click at [915, 422] on icon "Next slide" at bounding box center [917, 440] width 12 height 36
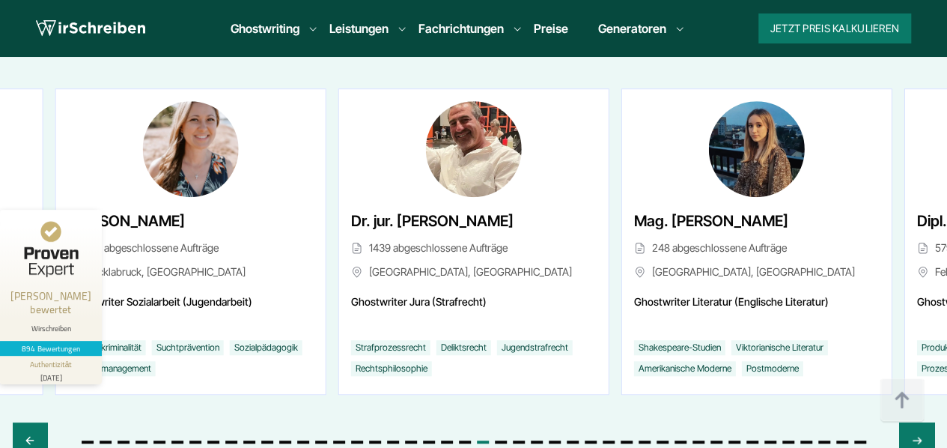
click at [169, 374] on div "[PERSON_NAME] 764 abgeschlossene Aufträge [GEOGRAPHIC_DATA], [GEOGRAPHIC_DATA] …" at bounding box center [473, 286] width 921 height 396
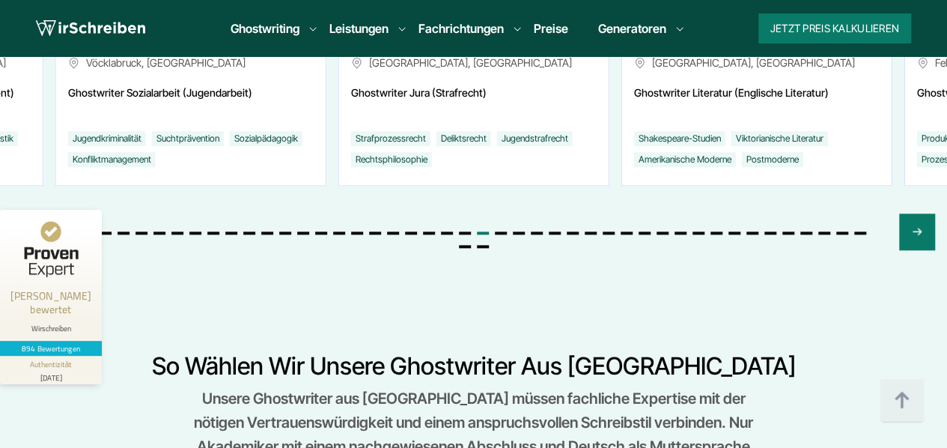
scroll to position [6361, 0]
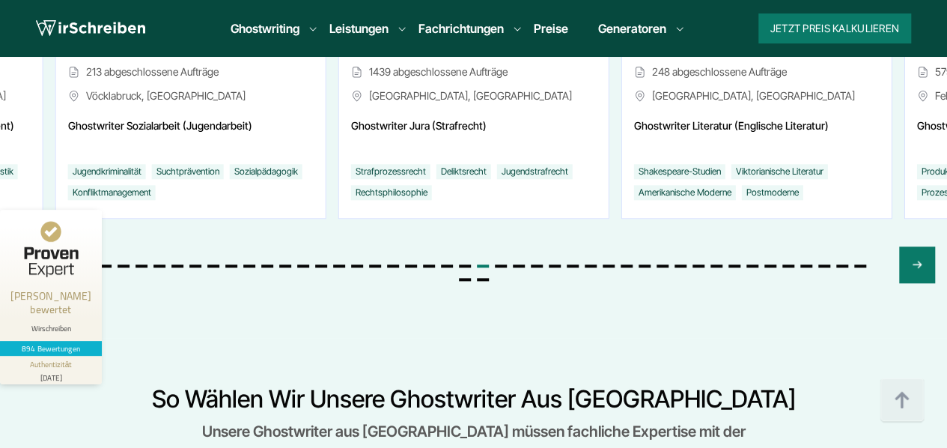
click at [33, 246] on icon "Previous slide" at bounding box center [30, 264] width 12 height 36
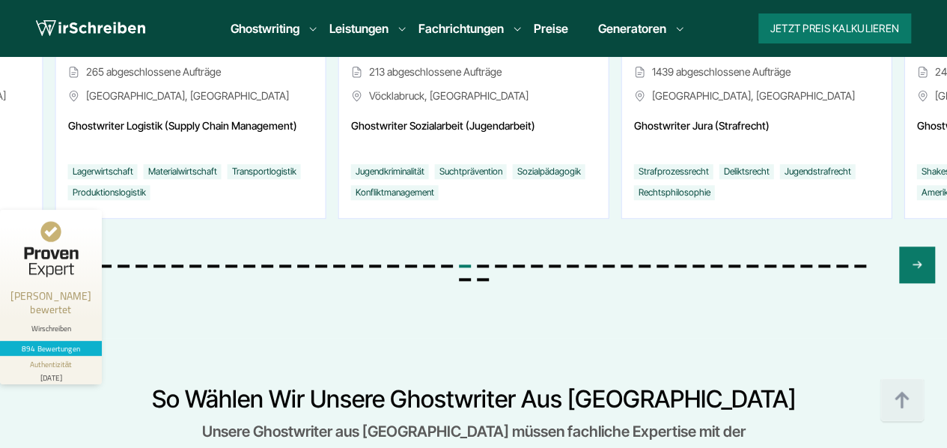
click at [33, 246] on icon "Previous slide" at bounding box center [30, 264] width 12 height 36
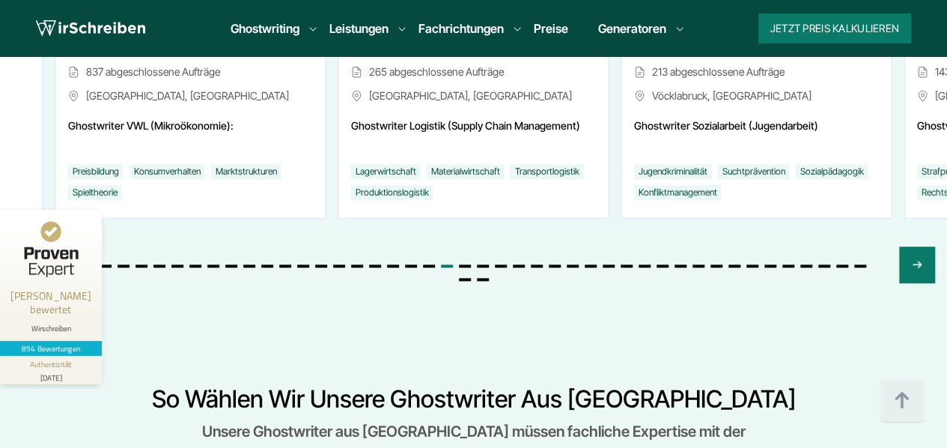
click at [33, 246] on icon "Previous slide" at bounding box center [30, 264] width 12 height 36
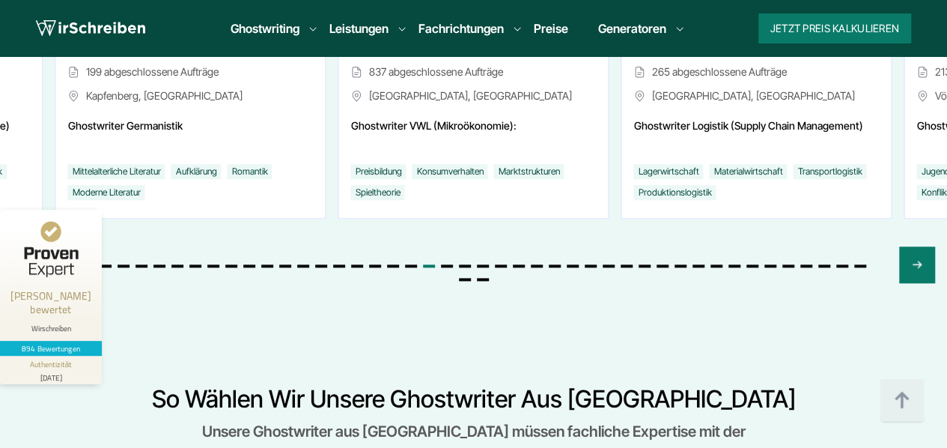
click at [33, 246] on icon "Previous slide" at bounding box center [30, 264] width 12 height 36
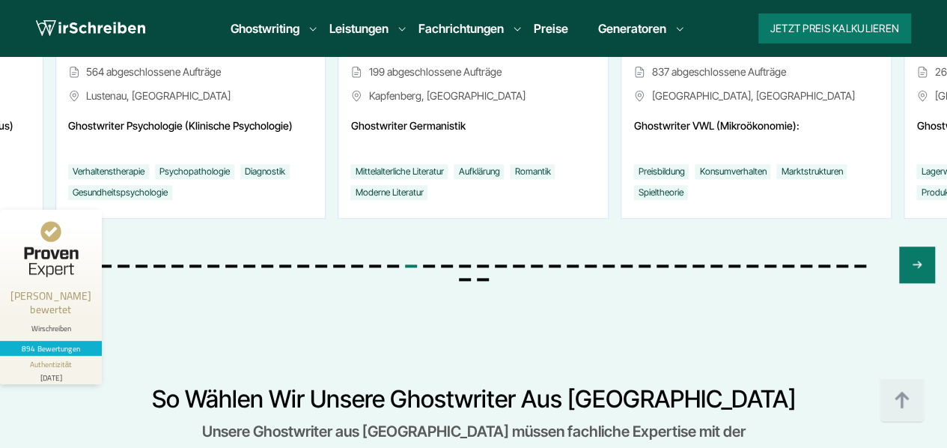
click at [33, 246] on icon "Previous slide" at bounding box center [30, 264] width 12 height 36
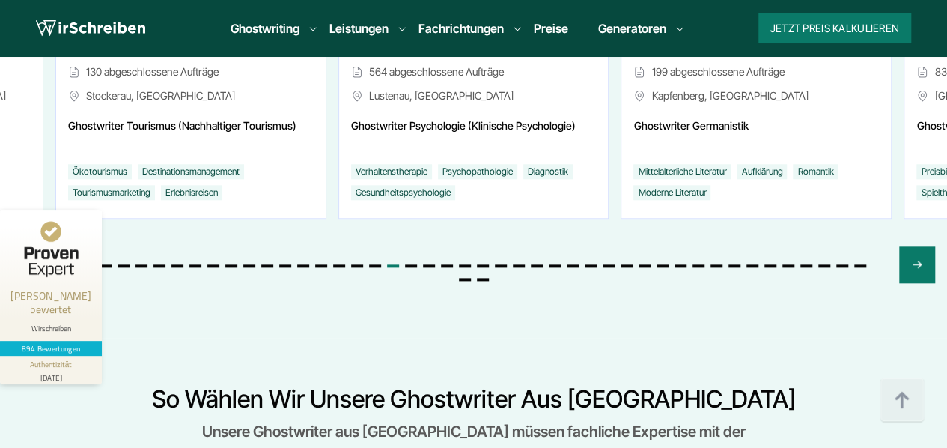
click at [33, 246] on icon "Previous slide" at bounding box center [30, 264] width 12 height 36
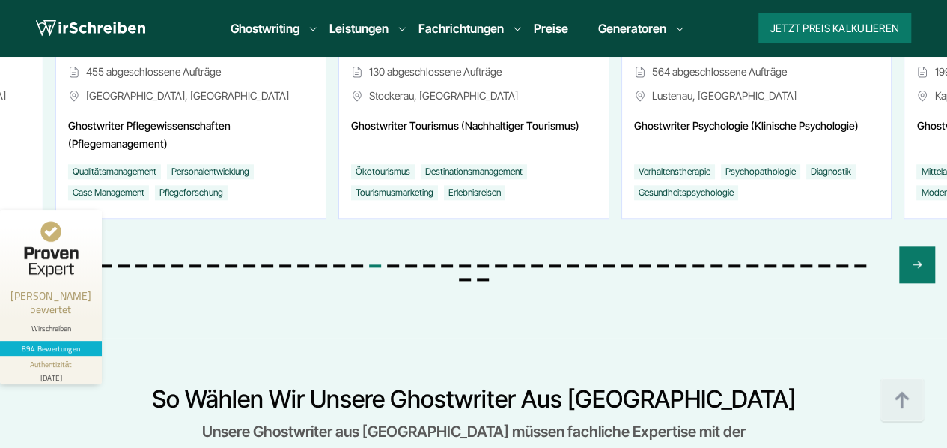
click at [33, 246] on icon "Previous slide" at bounding box center [30, 264] width 12 height 36
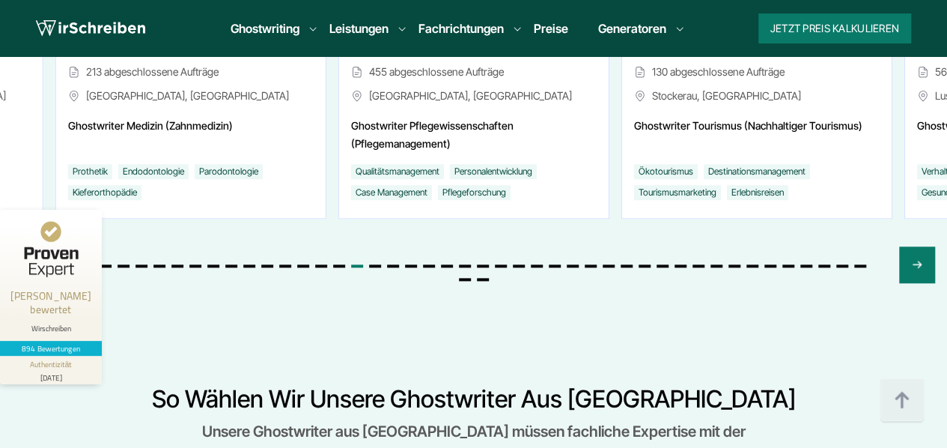
click at [33, 246] on icon "Previous slide" at bounding box center [30, 264] width 12 height 36
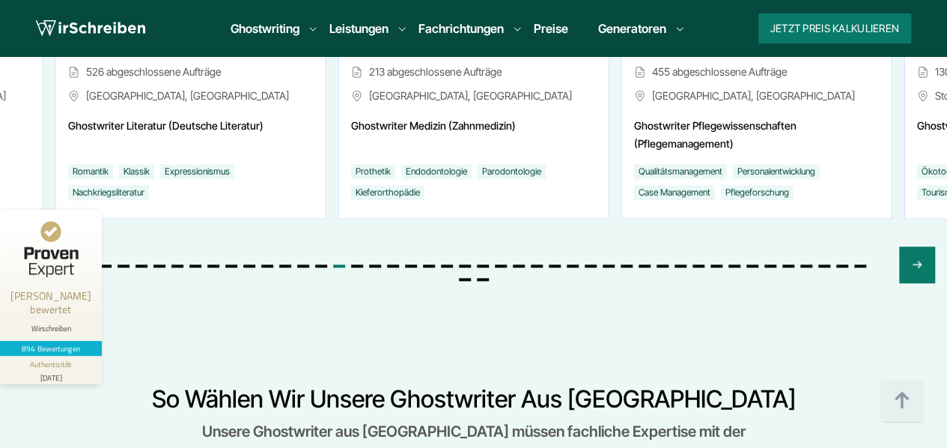
click at [33, 246] on icon "Previous slide" at bounding box center [30, 264] width 12 height 36
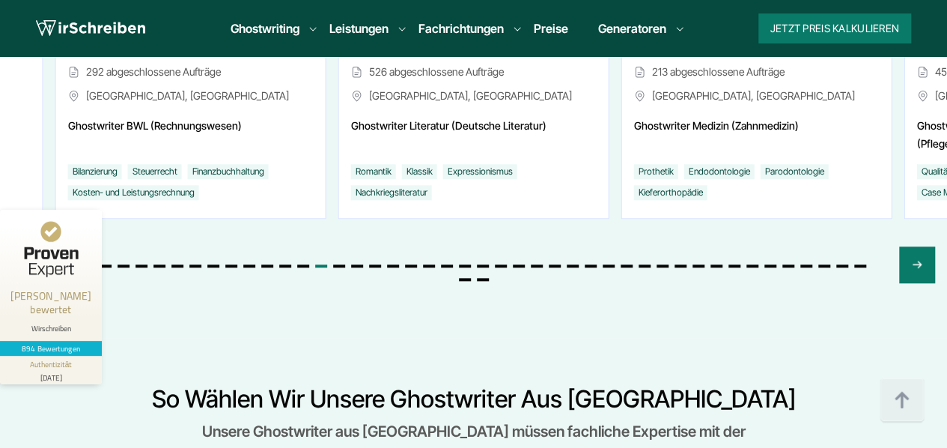
click at [33, 246] on icon "Previous slide" at bounding box center [30, 264] width 12 height 36
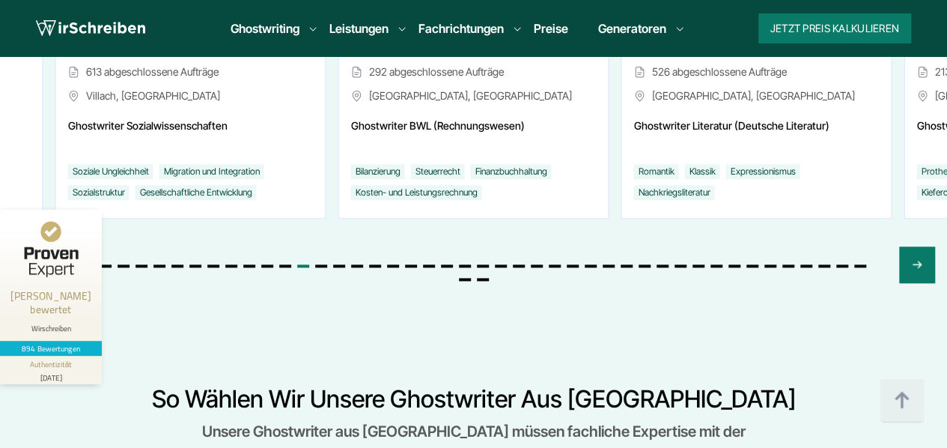
click at [33, 246] on icon "Previous slide" at bounding box center [30, 264] width 12 height 36
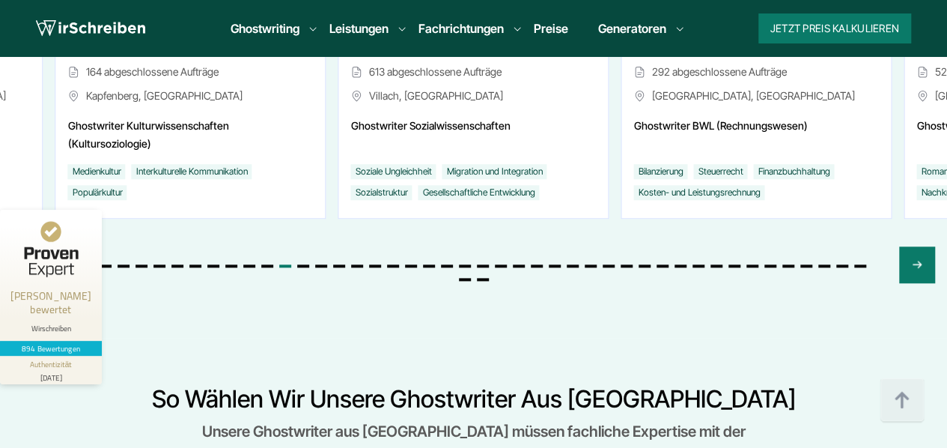
click at [33, 246] on icon "Previous slide" at bounding box center [30, 264] width 12 height 36
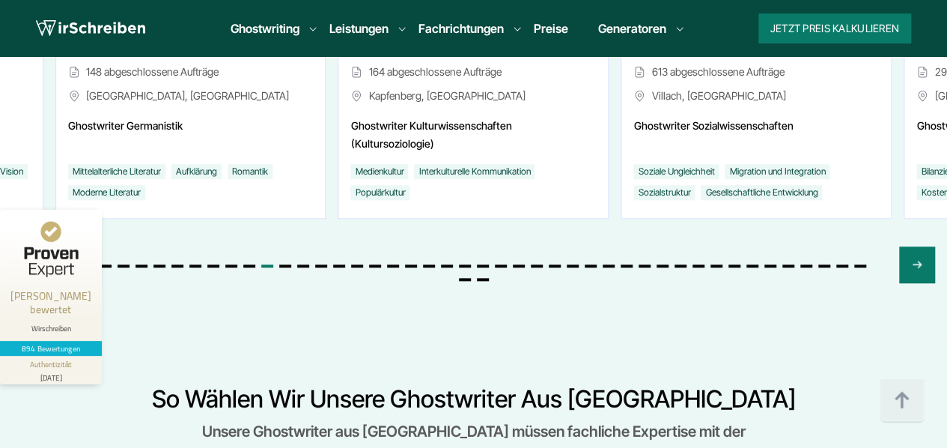
click at [33, 246] on icon "Previous slide" at bounding box center [30, 264] width 12 height 36
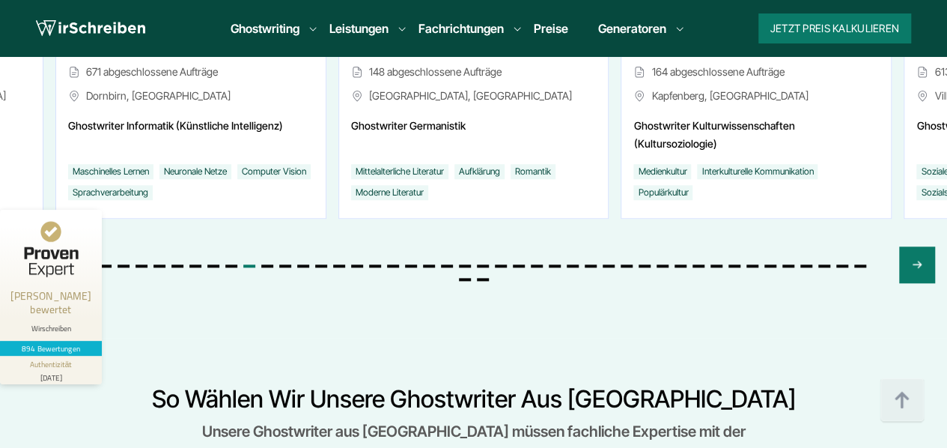
click at [33, 246] on icon "Previous slide" at bounding box center [30, 264] width 12 height 36
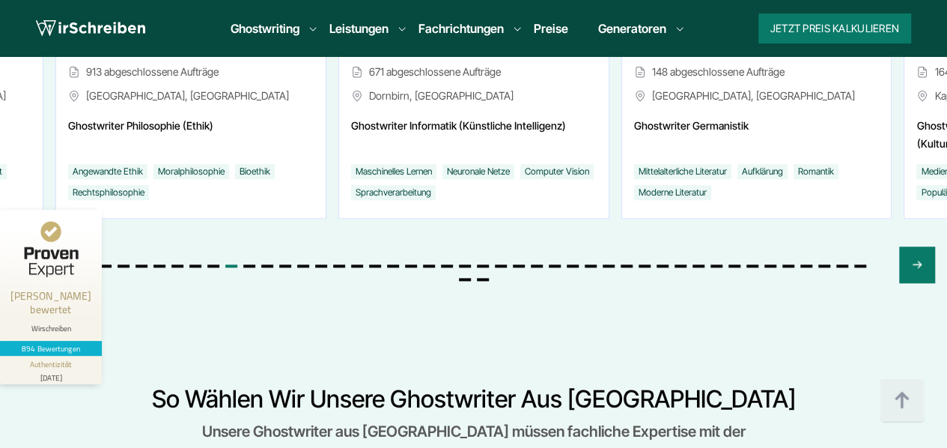
click at [33, 246] on icon "Previous slide" at bounding box center [30, 264] width 12 height 36
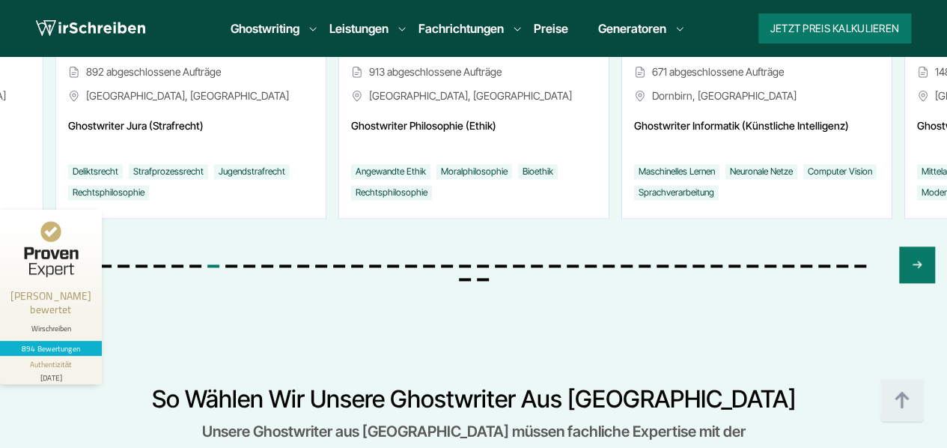
click at [33, 246] on icon "Previous slide" at bounding box center [30, 264] width 12 height 36
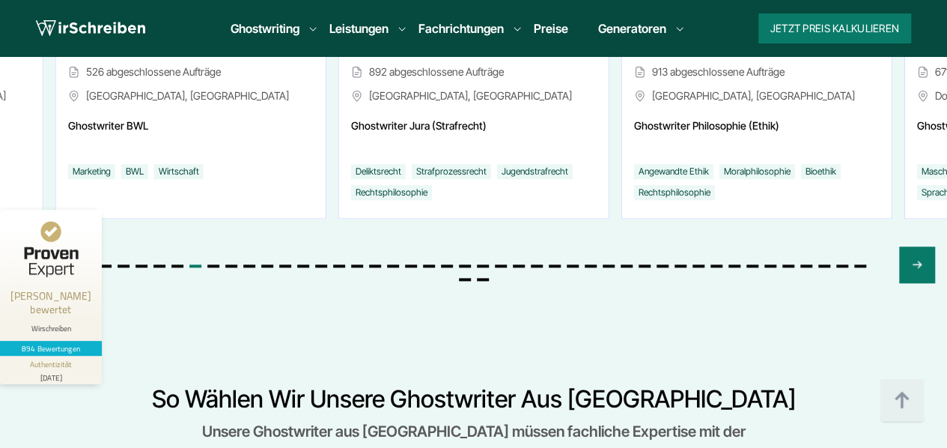
click at [33, 246] on icon "Previous slide" at bounding box center [30, 264] width 12 height 36
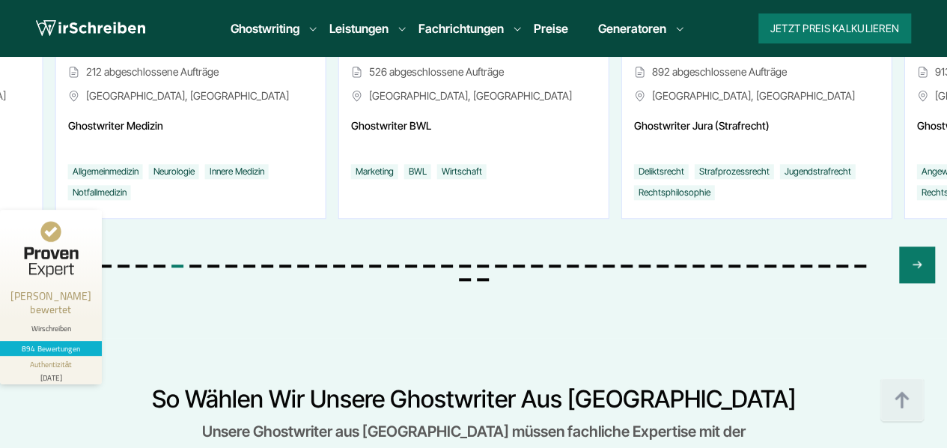
click at [33, 246] on icon "Previous slide" at bounding box center [30, 264] width 12 height 36
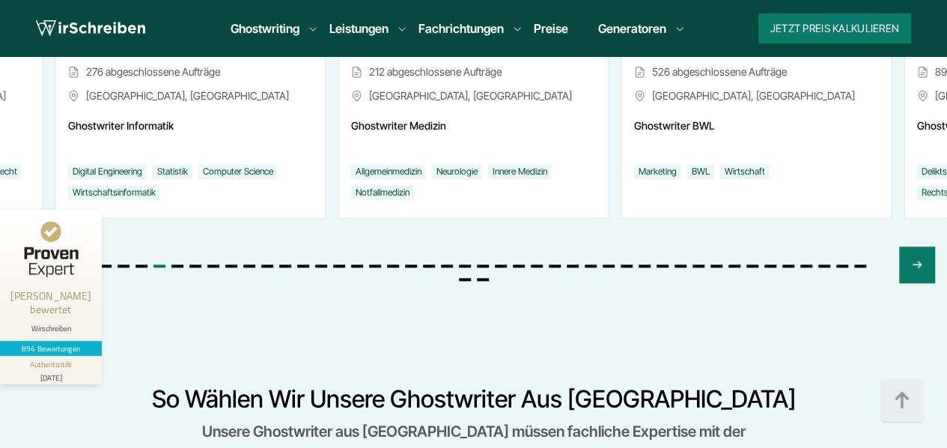
click at [33, 246] on icon "Previous slide" at bounding box center [30, 264] width 12 height 36
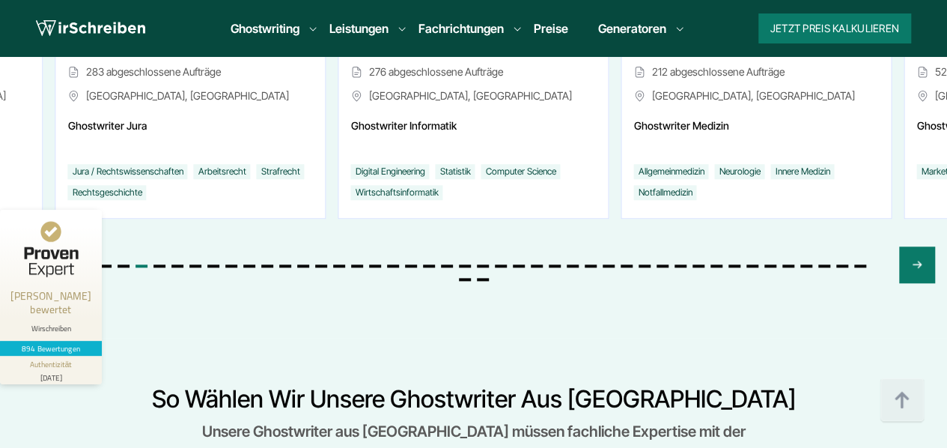
click at [33, 246] on icon "Previous slide" at bounding box center [30, 264] width 12 height 36
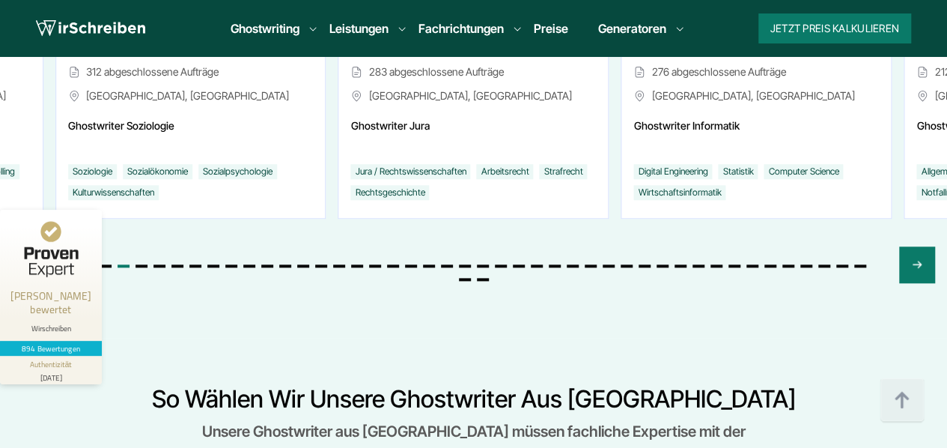
click at [33, 246] on icon "Previous slide" at bounding box center [30, 264] width 12 height 36
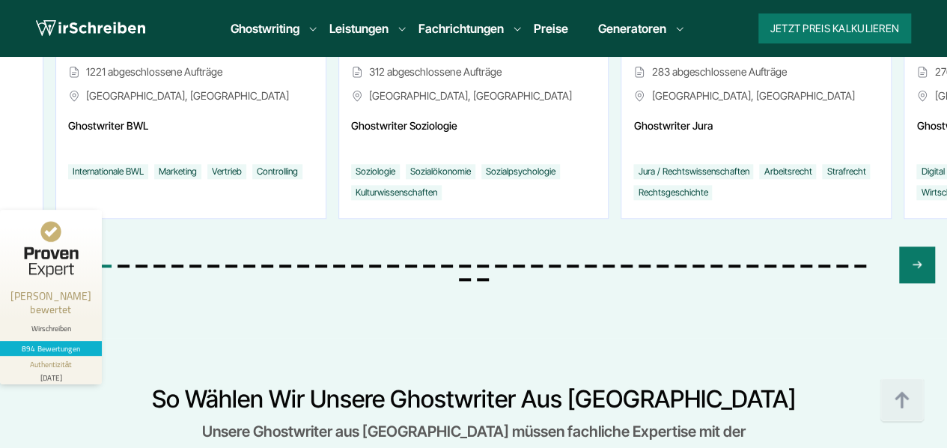
click at [33, 246] on icon "Previous slide" at bounding box center [30, 264] width 12 height 36
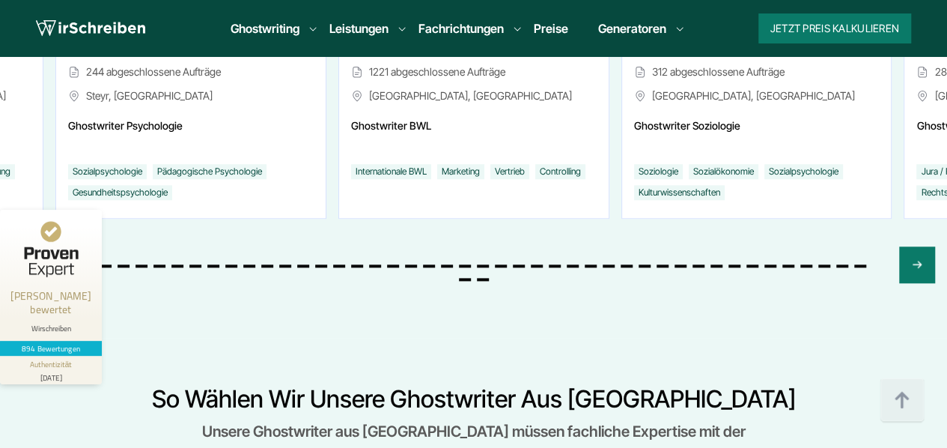
click at [33, 246] on icon "Previous slide" at bounding box center [30, 264] width 12 height 36
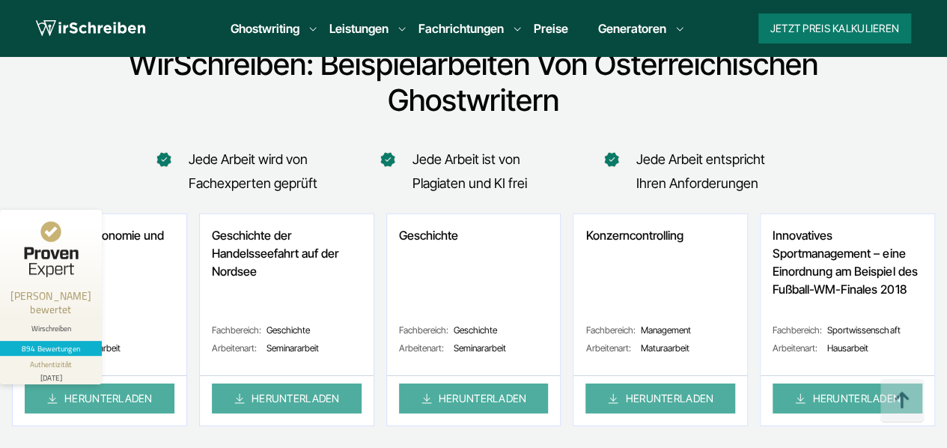
scroll to position [7904, 0]
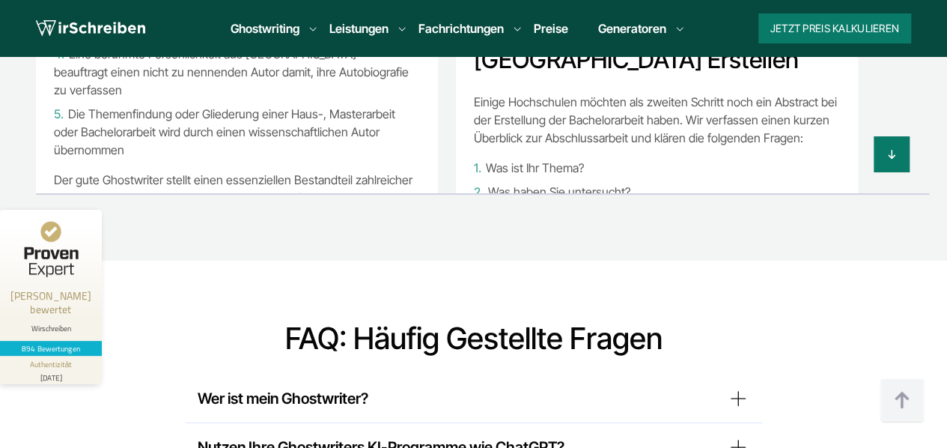
scroll to position [11911, 0]
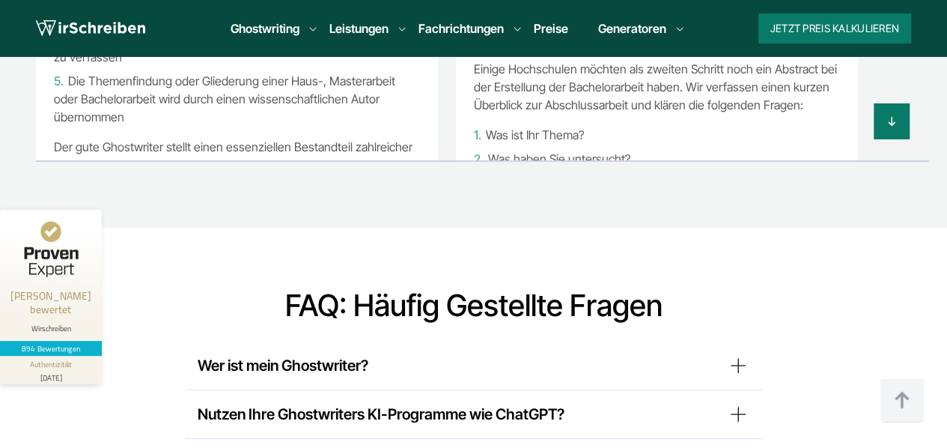
click at [737, 402] on summary "Nutzen Ihre Ghostwriters KI-Programme wie ChatGPT?" at bounding box center [474, 414] width 552 height 24
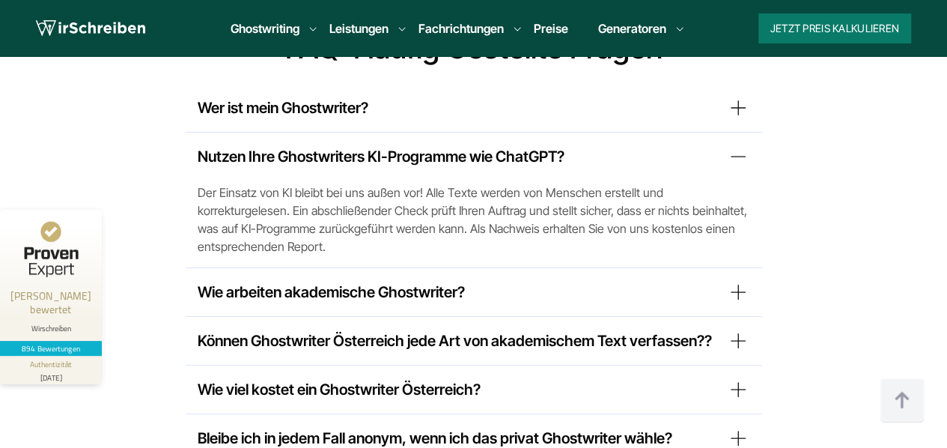
scroll to position [12170, 0]
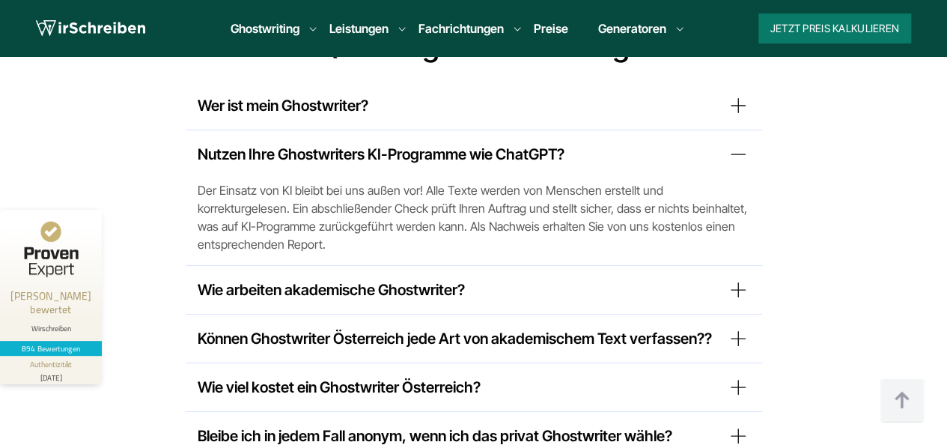
click at [743, 278] on summary "Wie arbeiten akademische Ghostwriter?" at bounding box center [474, 290] width 552 height 24
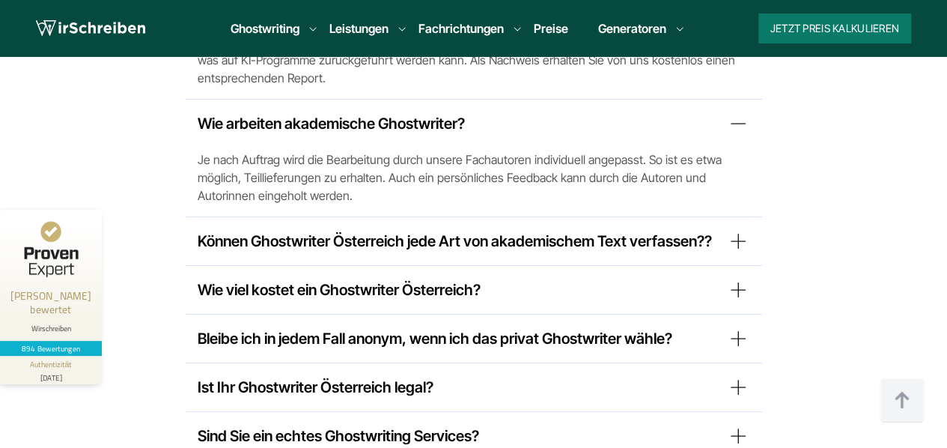
scroll to position [12350, 0]
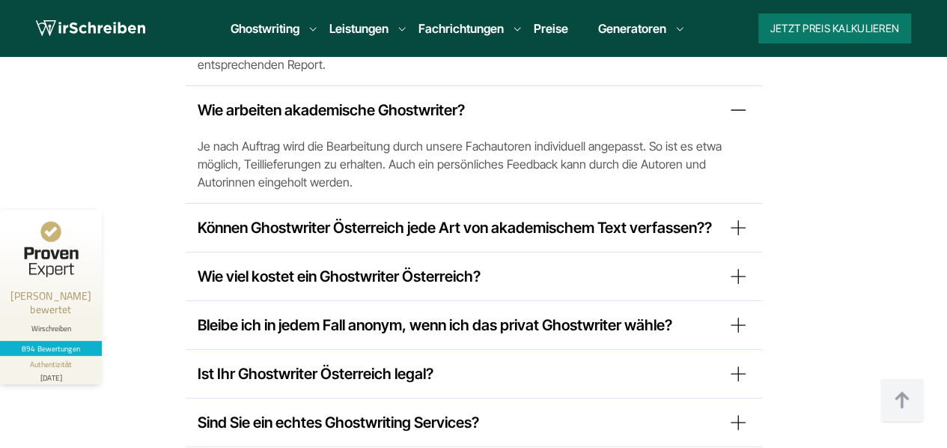
click at [734, 362] on summary "Ist Ihr Ghostwriter Österreich legal?" at bounding box center [474, 374] width 552 height 24
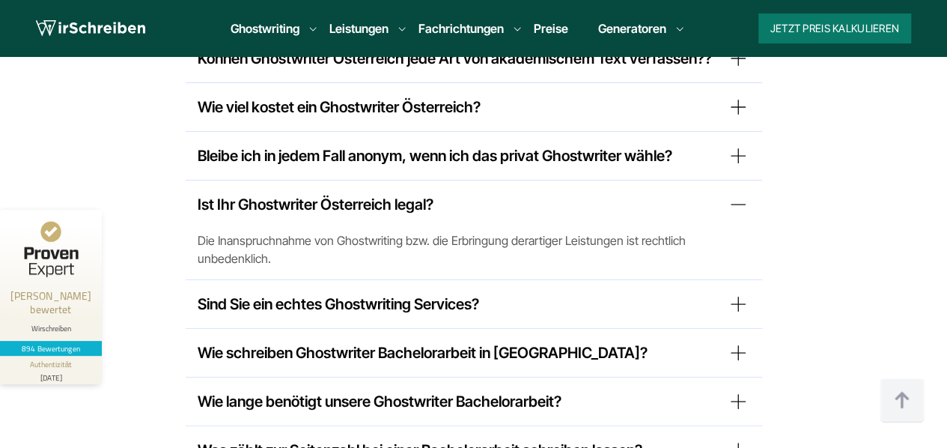
scroll to position [12530, 0]
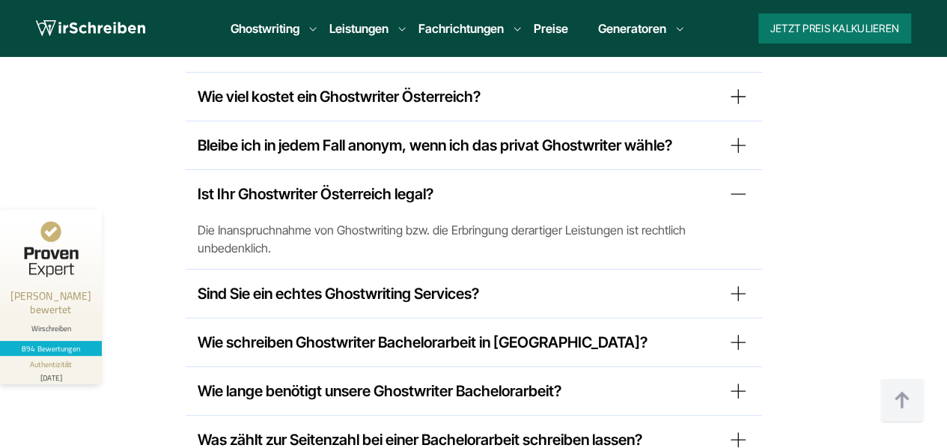
click at [743, 330] on summary "Wie schreiben Ghostwriter Bachelorarbeit in [GEOGRAPHIC_DATA]?" at bounding box center [474, 342] width 552 height 24
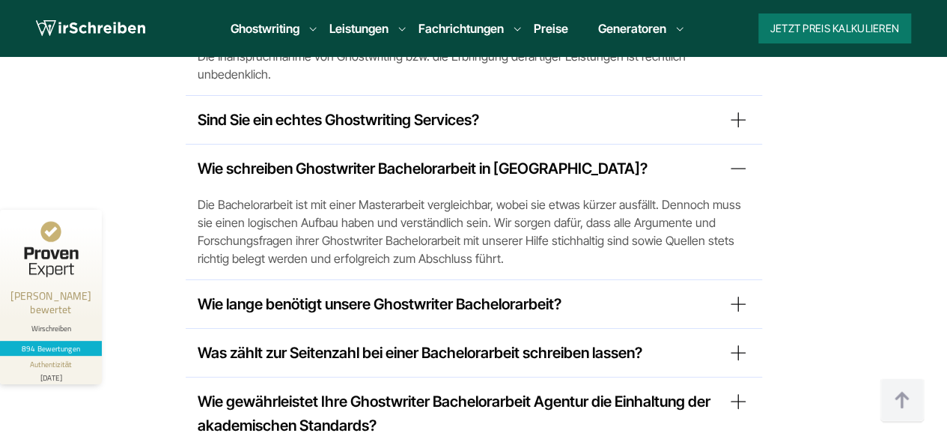
scroll to position [12709, 0]
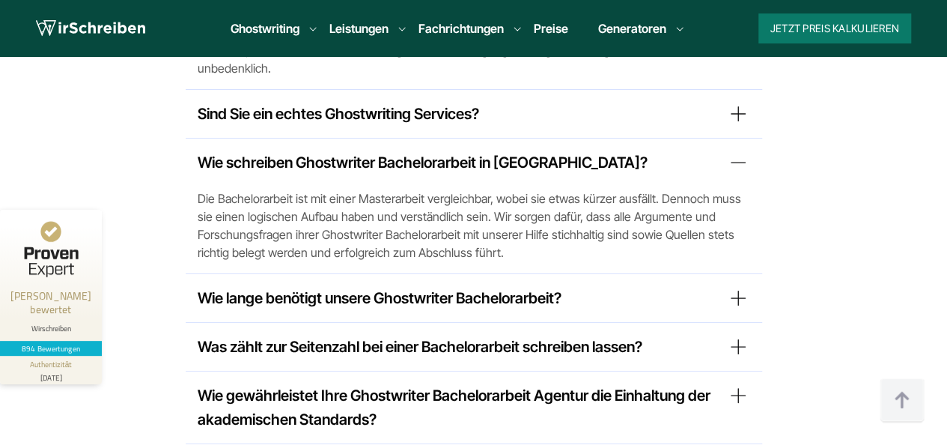
click at [734, 383] on summary "Wie gewährleistet Ihre Ghostwriter Bachelorarbeit Agentur die Einhaltung der ak…" at bounding box center [474, 407] width 552 height 48
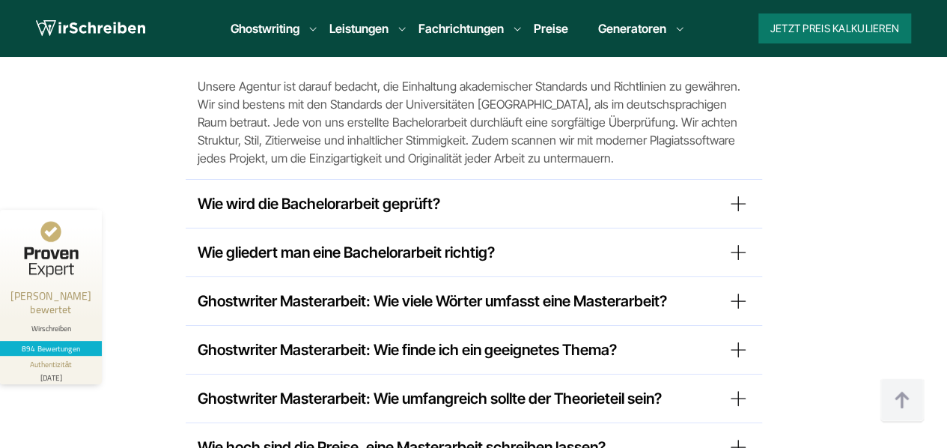
scroll to position [13061, 0]
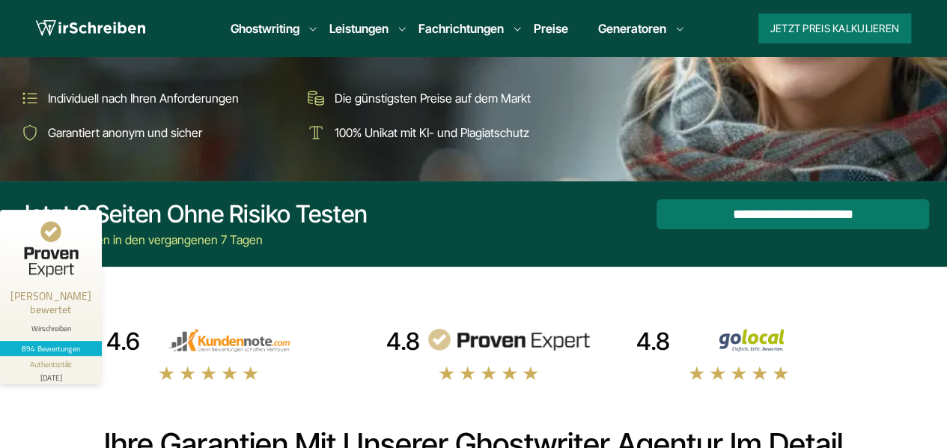
scroll to position [280, 0]
